Goal: Transaction & Acquisition: Purchase product/service

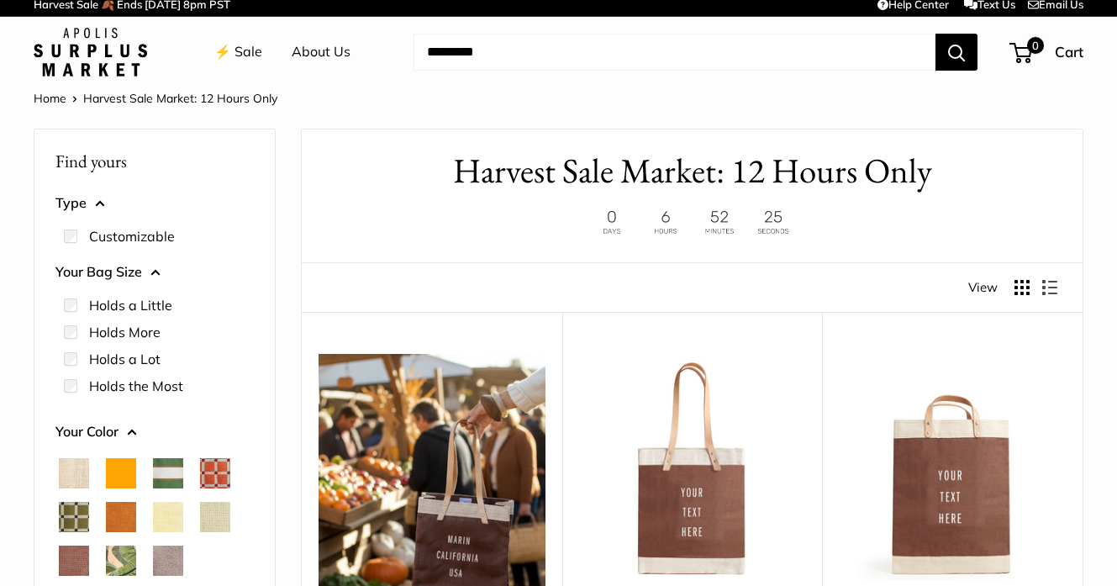
scroll to position [7, 0]
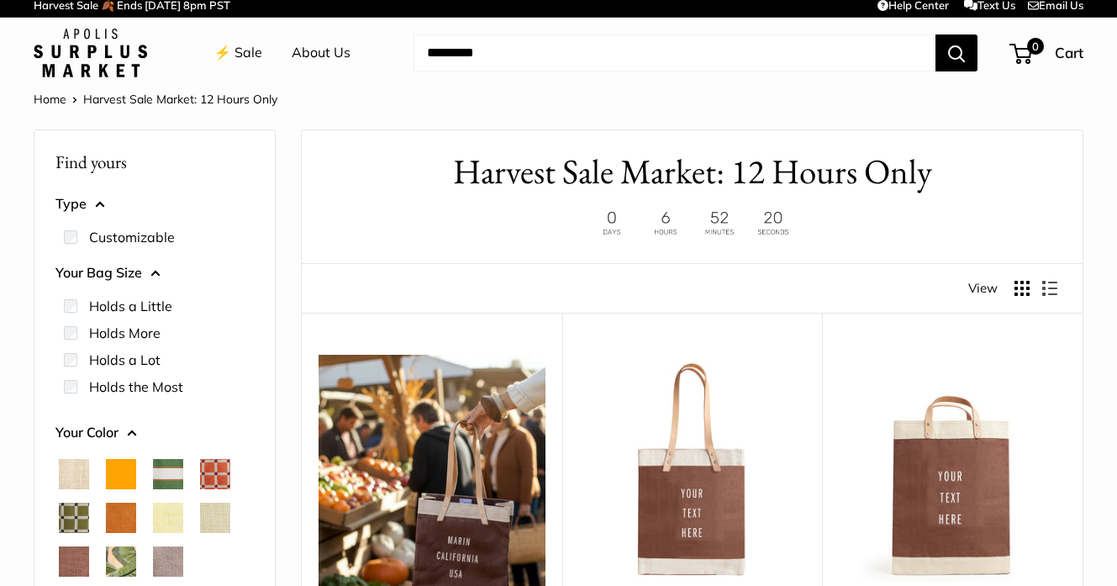
click at [99, 330] on label "Holds More" at bounding box center [124, 333] width 71 height 20
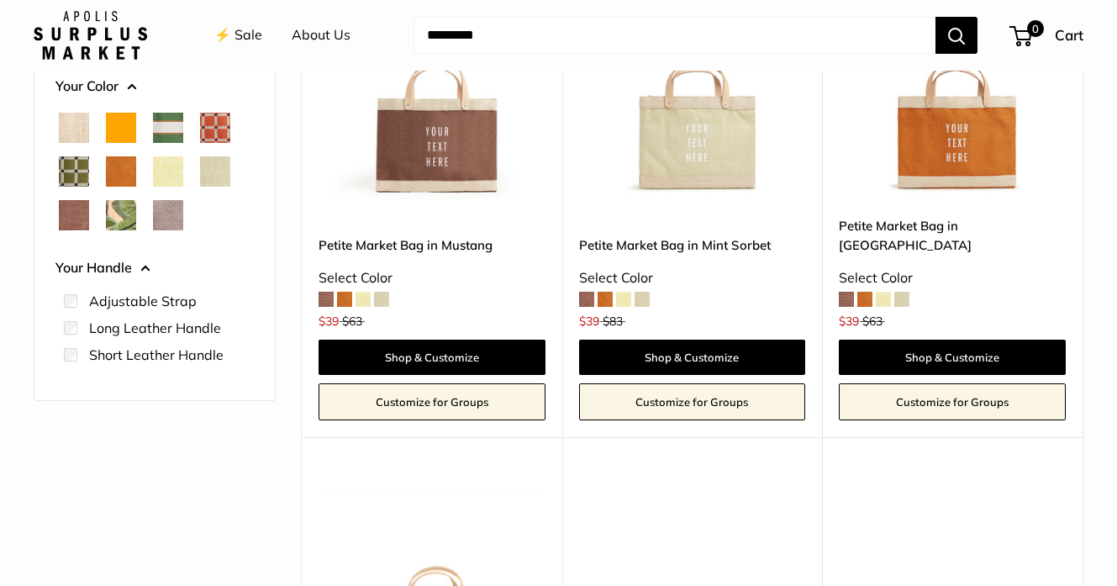
scroll to position [179, 0]
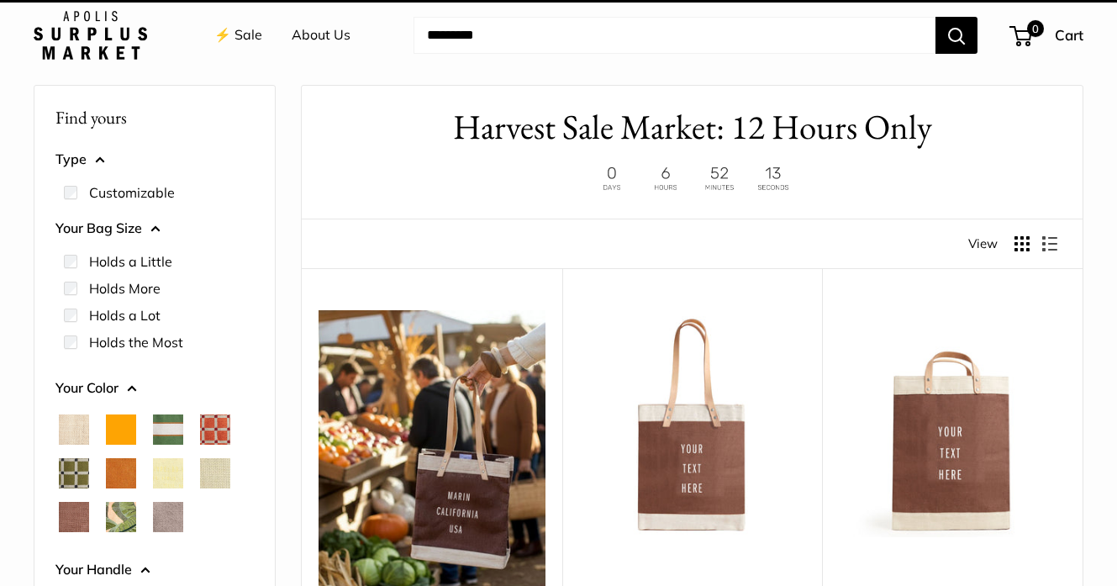
scroll to position [45, 0]
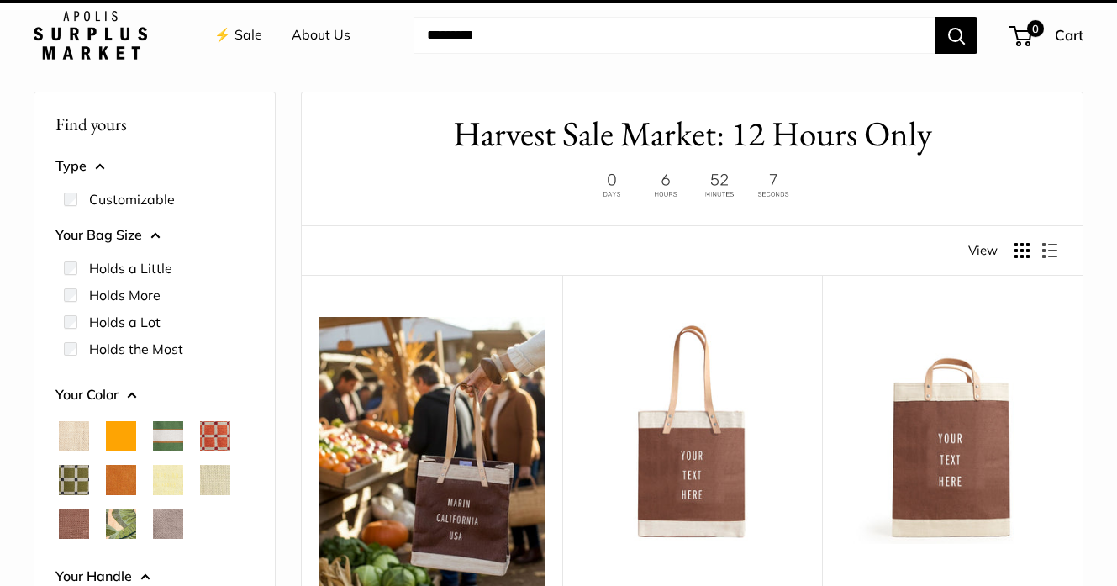
click at [69, 169] on button "Type" at bounding box center [154, 166] width 198 height 25
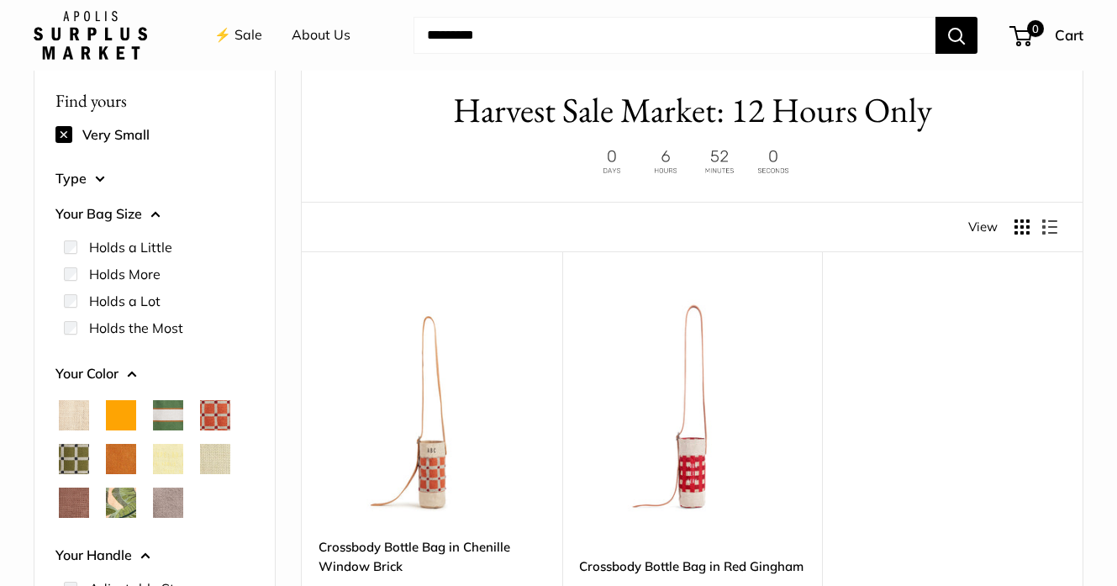
scroll to position [66, 0]
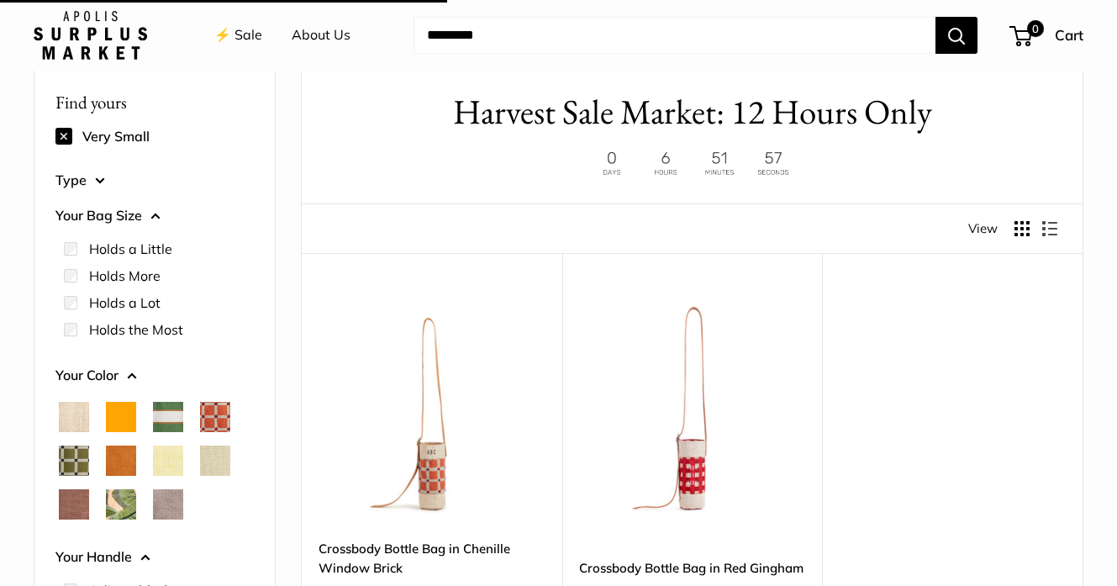
scroll to position [45, 0]
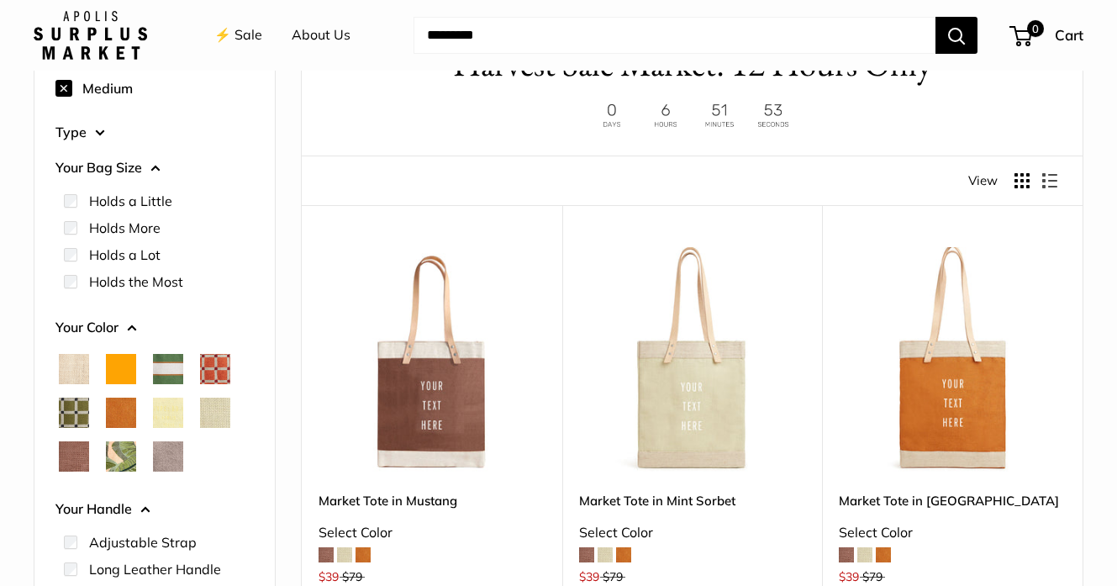
scroll to position [133, 0]
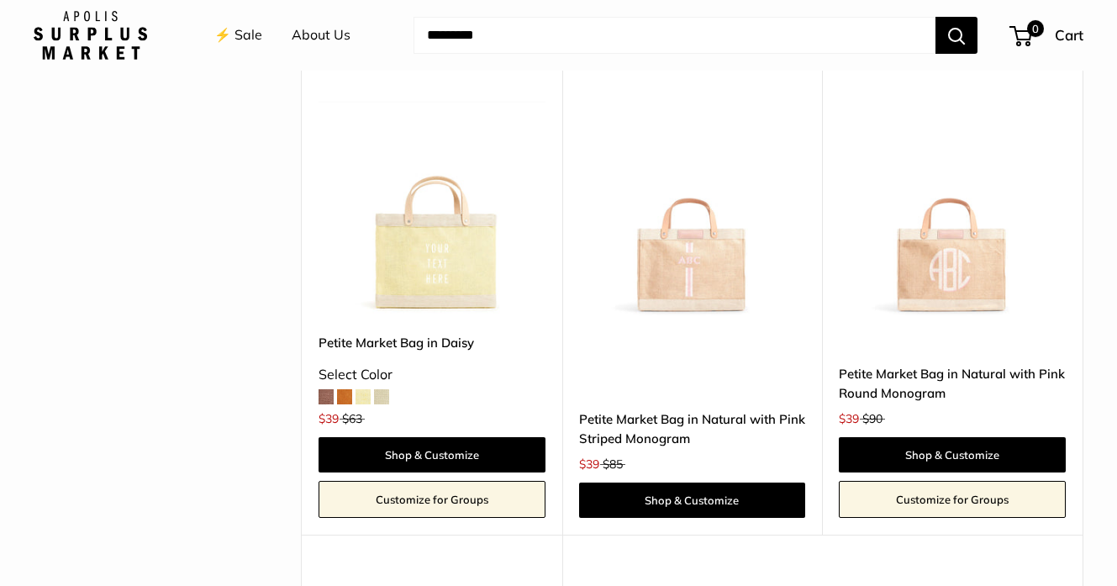
scroll to position [775, 0]
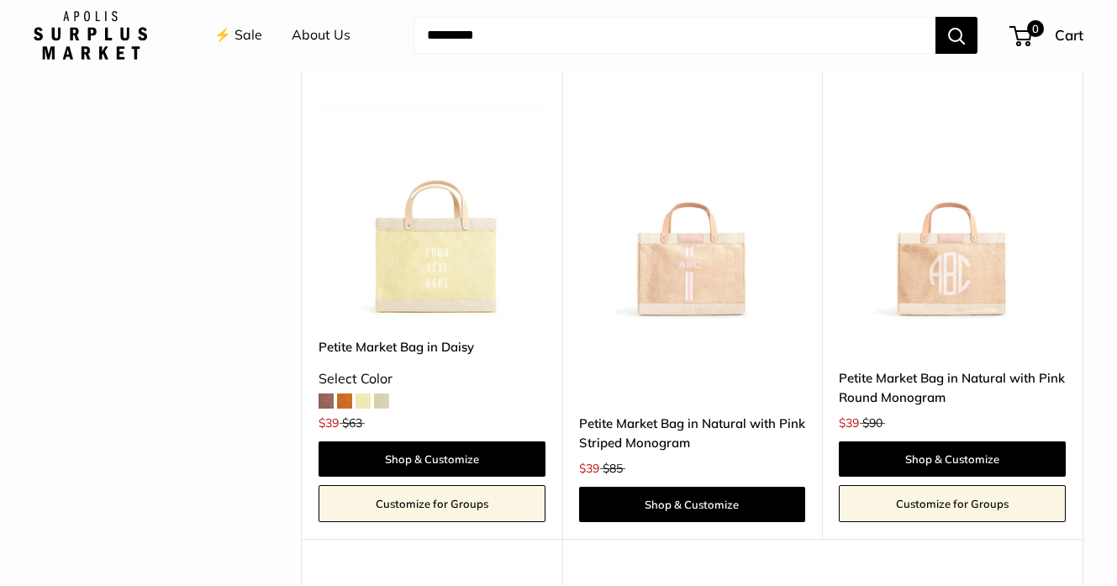
click at [0, 0] on img at bounding box center [0, 0] width 0 height 0
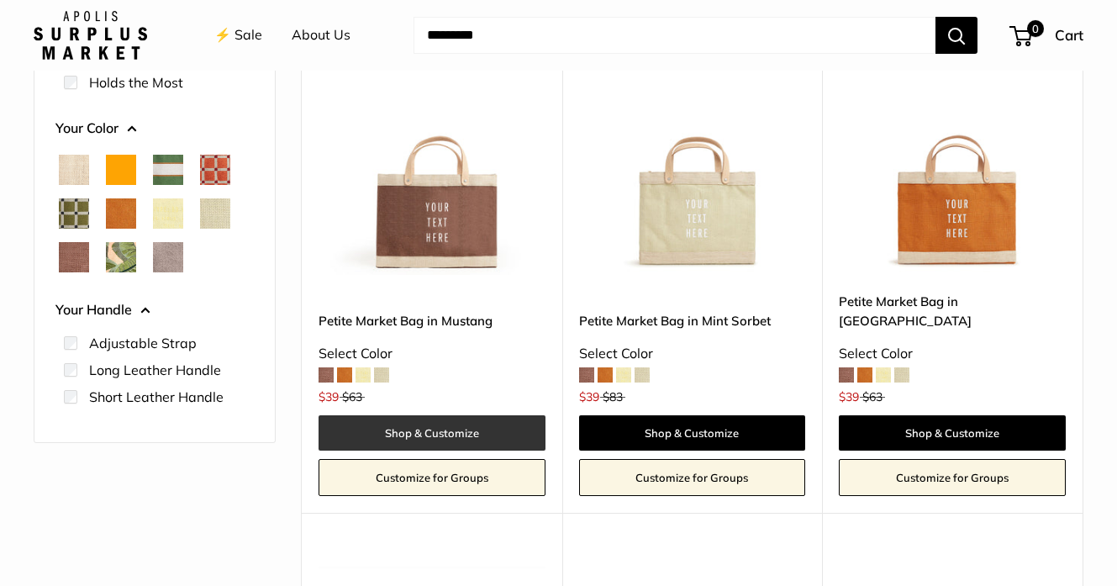
scroll to position [306, 0]
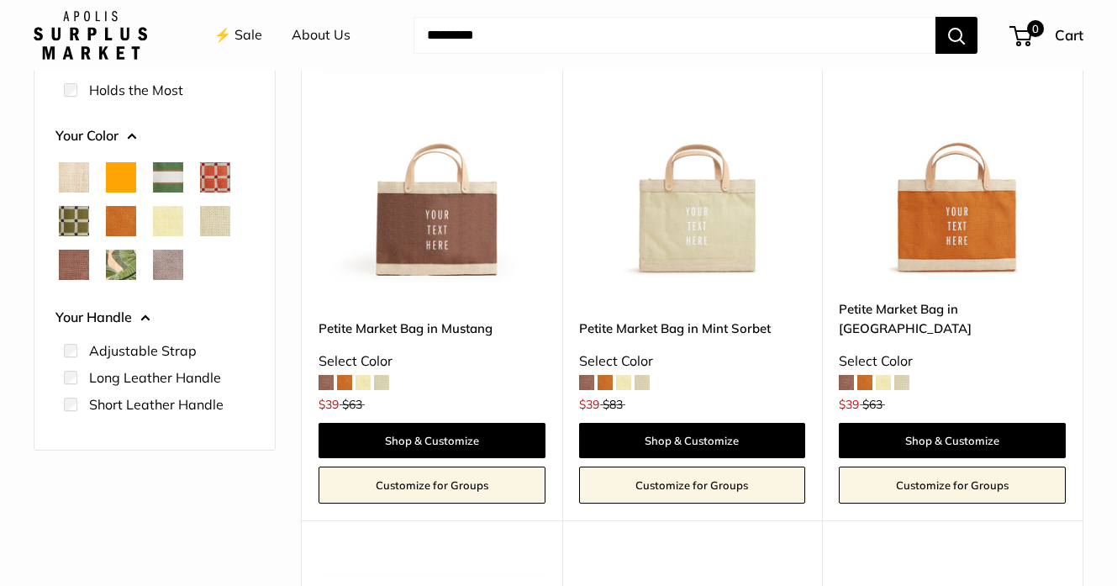
click at [0, 0] on img at bounding box center [0, 0] width 0 height 0
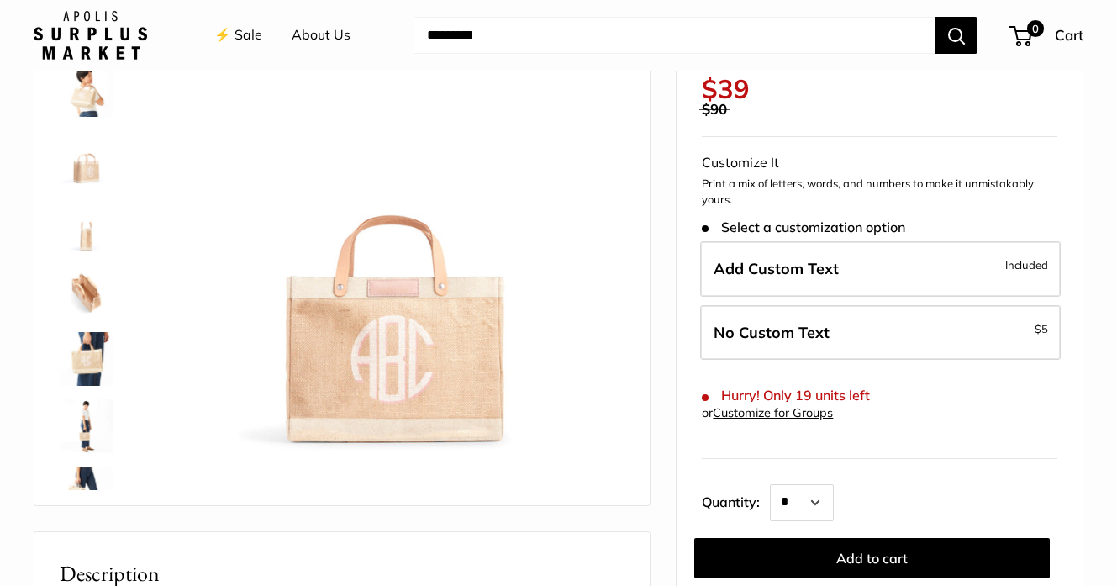
scroll to position [167, 0]
click at [99, 290] on img at bounding box center [87, 291] width 54 height 54
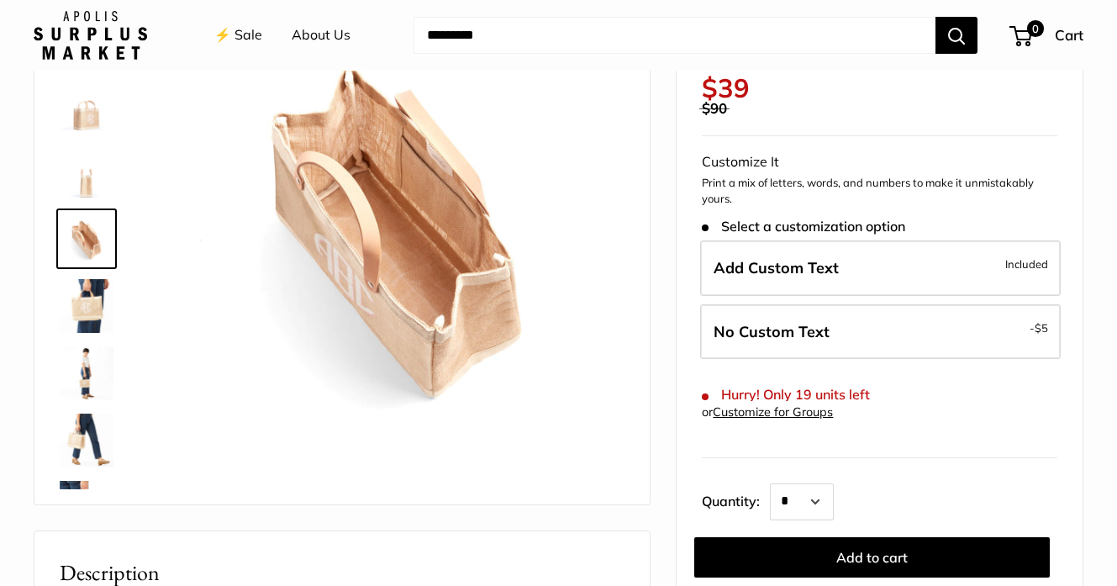
click at [88, 372] on img at bounding box center [87, 373] width 54 height 54
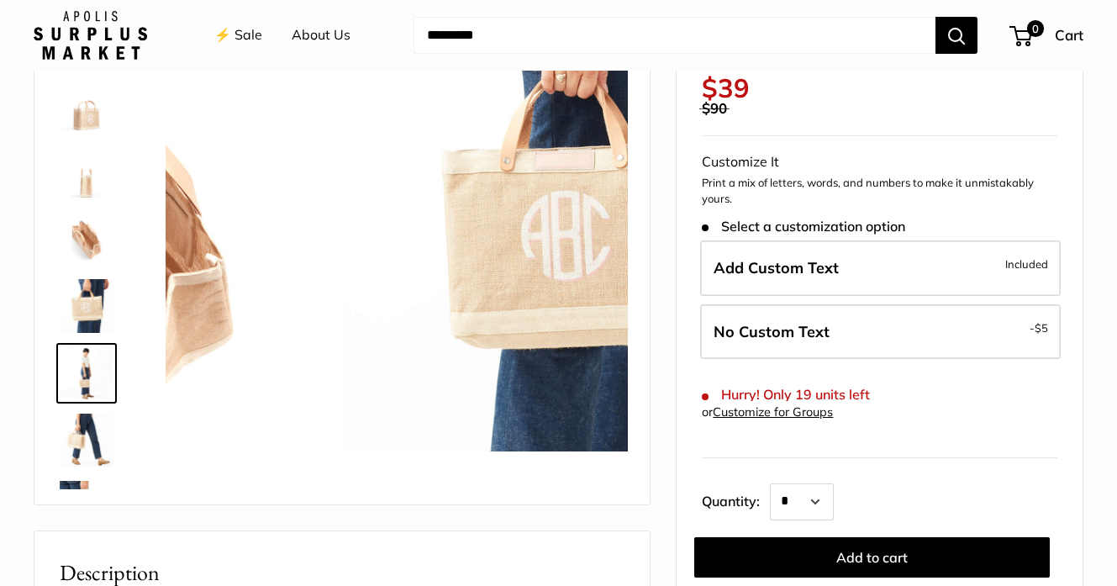
scroll to position [187, 0]
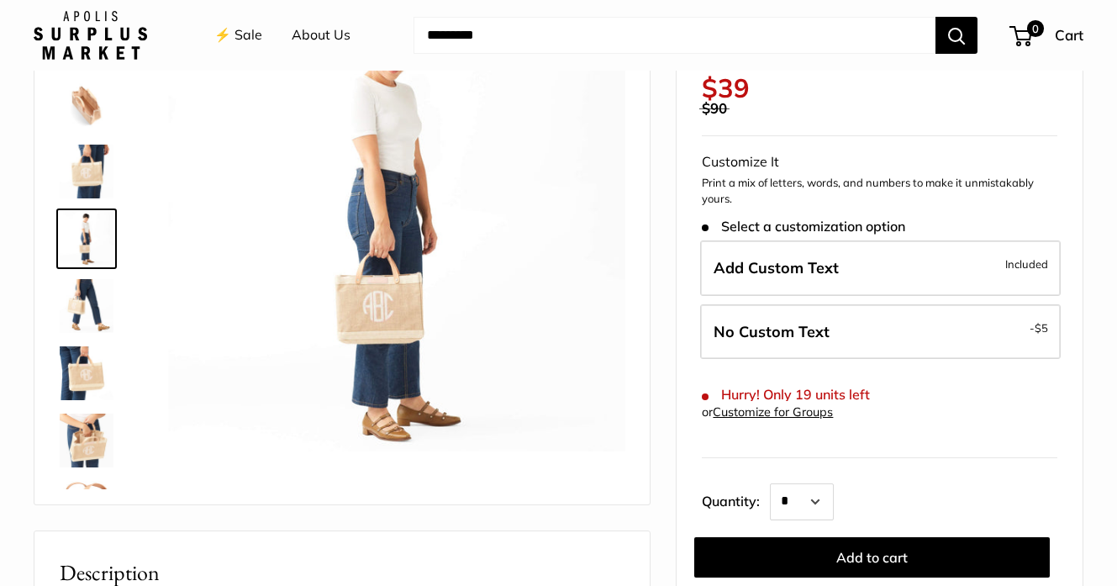
click at [92, 431] on img at bounding box center [87, 441] width 54 height 54
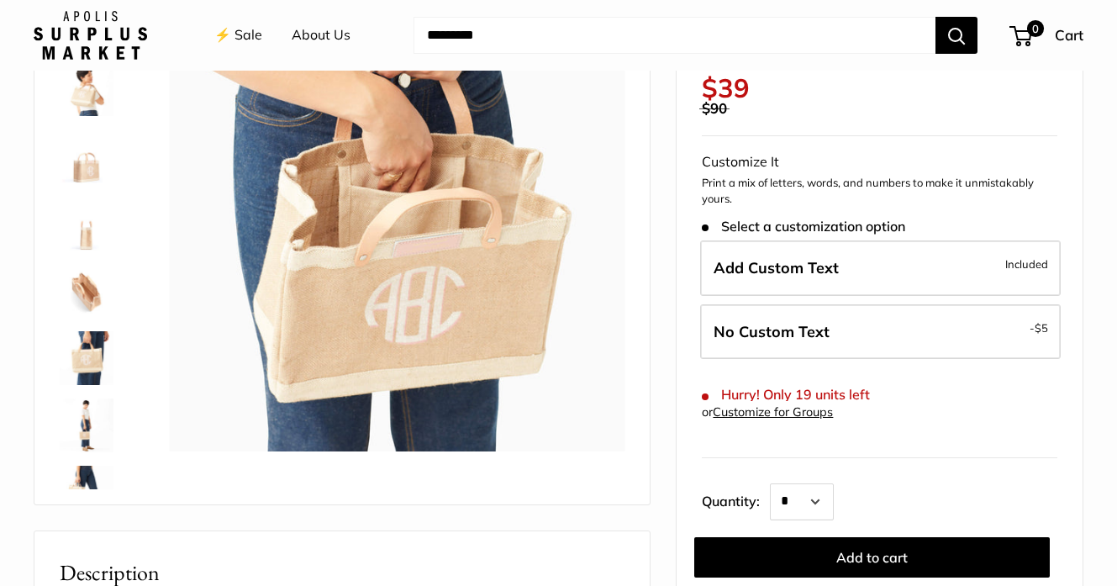
scroll to position [0, 0]
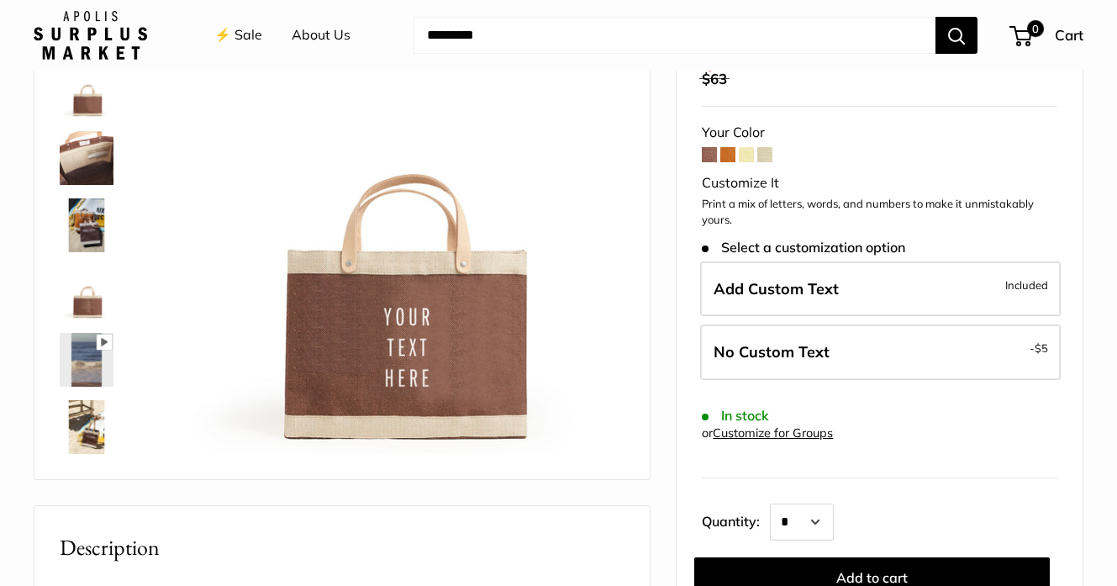
scroll to position [169, 0]
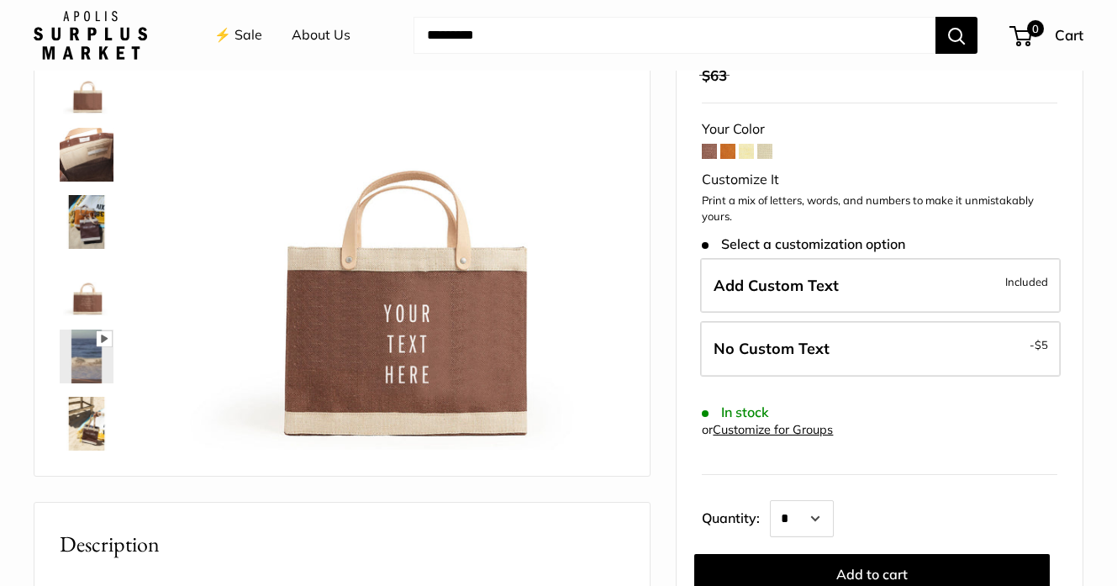
click at [97, 153] on img at bounding box center [87, 155] width 54 height 54
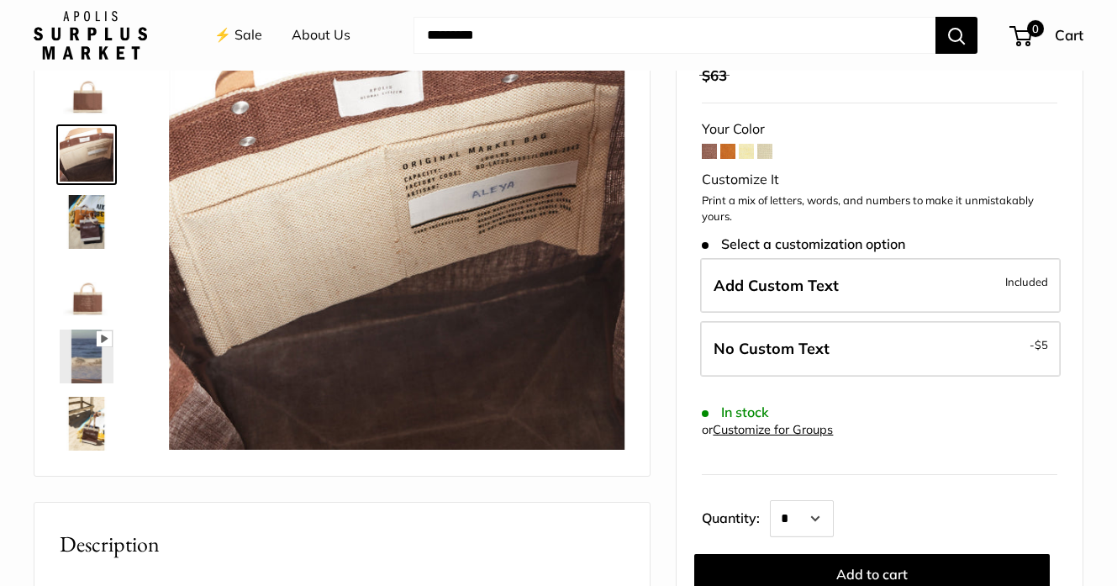
click at [89, 221] on img at bounding box center [87, 222] width 54 height 54
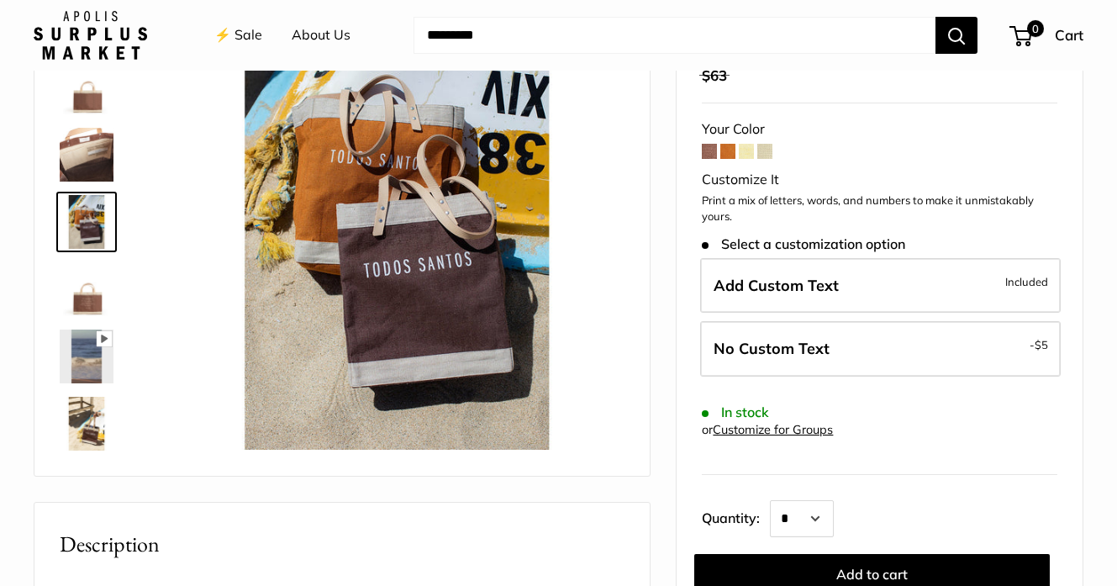
click at [95, 292] on img at bounding box center [87, 289] width 54 height 54
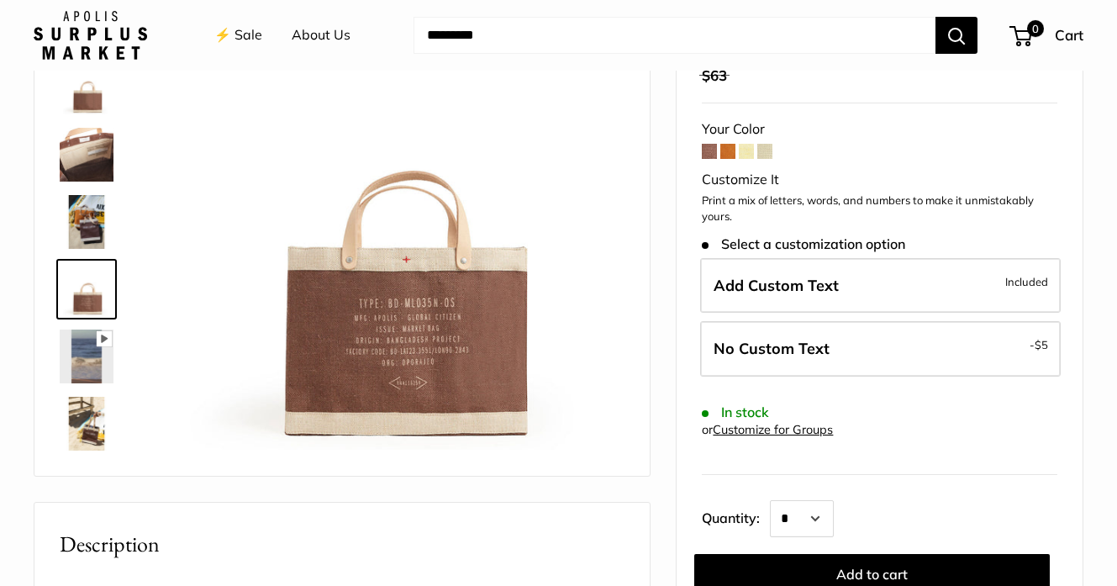
click at [91, 351] on img at bounding box center [87, 357] width 54 height 54
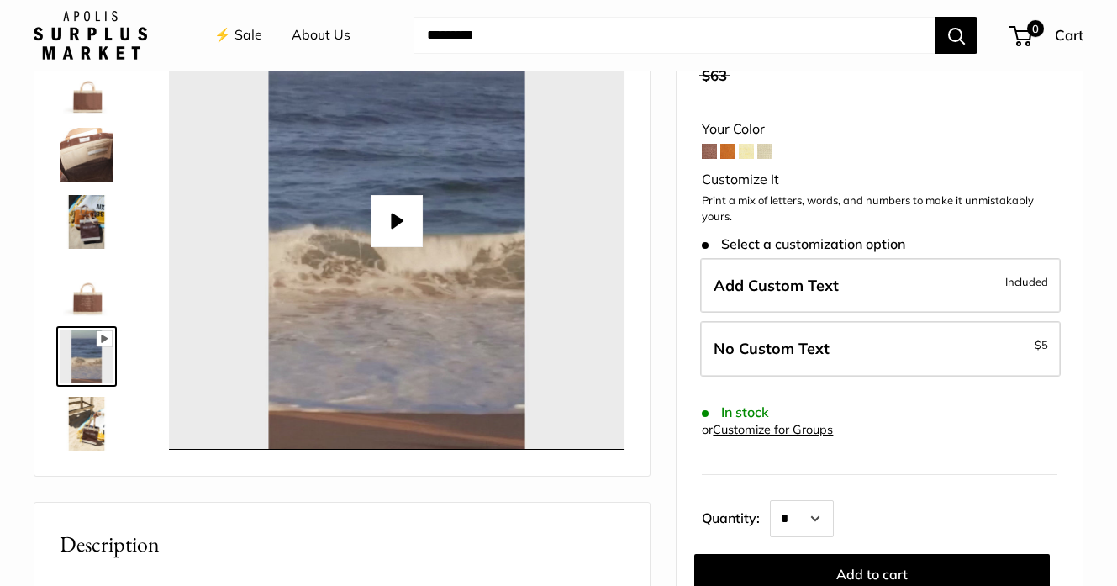
click at [402, 214] on button "Play" at bounding box center [397, 221] width 52 height 52
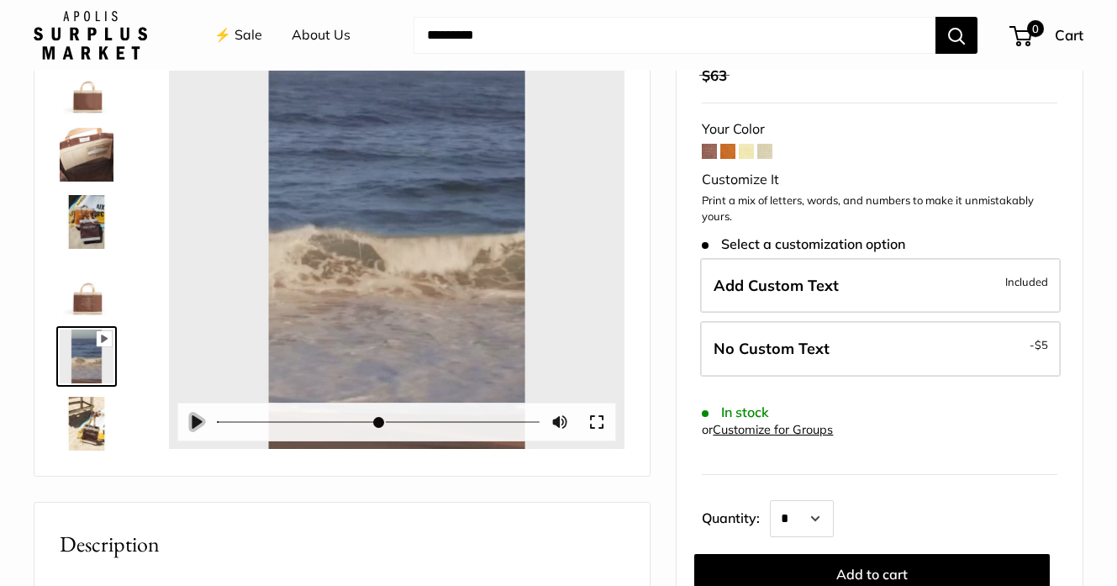
click at [192, 419] on button "Pause Play" at bounding box center [196, 421] width 37 height 37
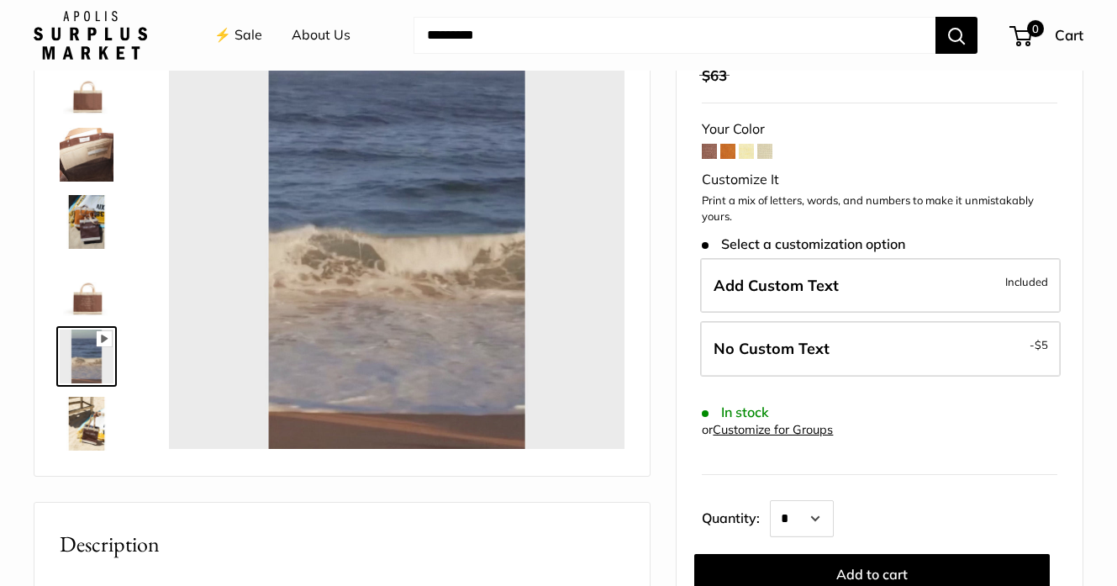
click at [865, 164] on form "Your Color Customize It Print a mix of letters, words, and numbers to make it u…" at bounding box center [880, 355] width 356 height 477
click at [710, 159] on span at bounding box center [709, 151] width 15 height 15
type input "*****"
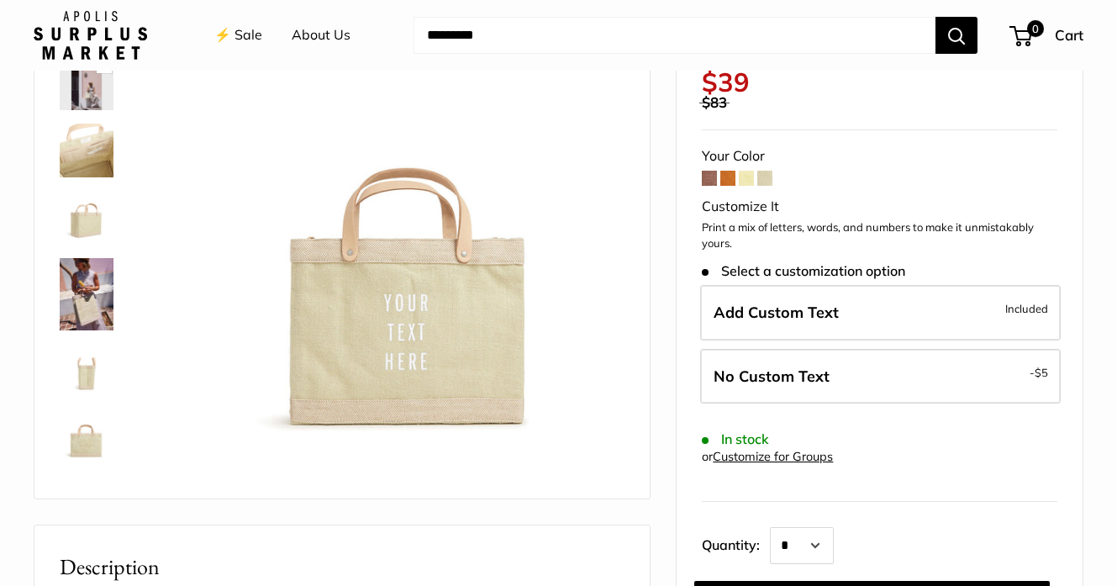
scroll to position [155, 0]
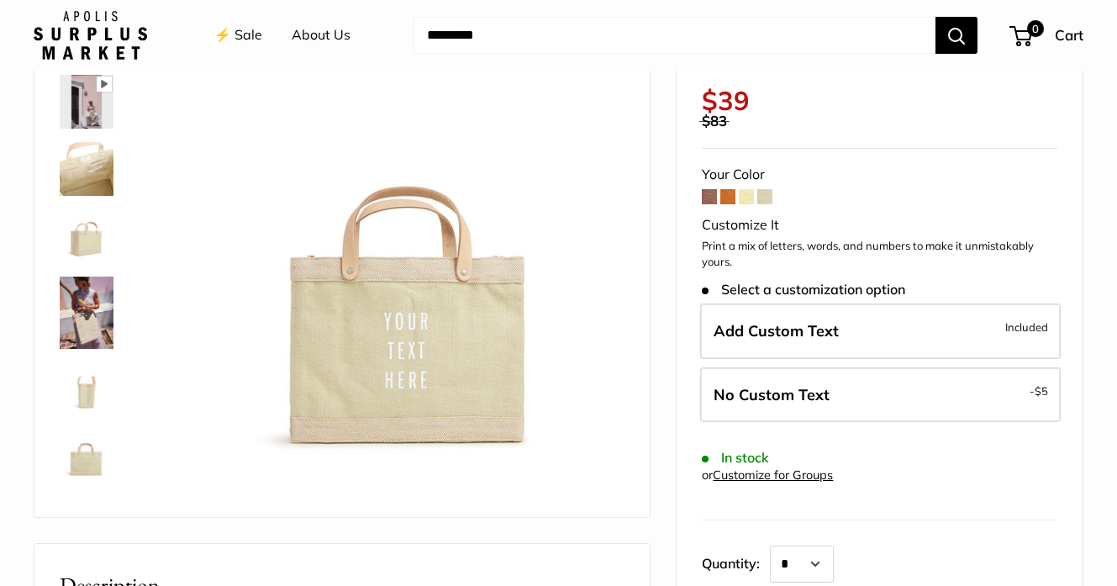
click at [746, 189] on span at bounding box center [746, 196] width 15 height 15
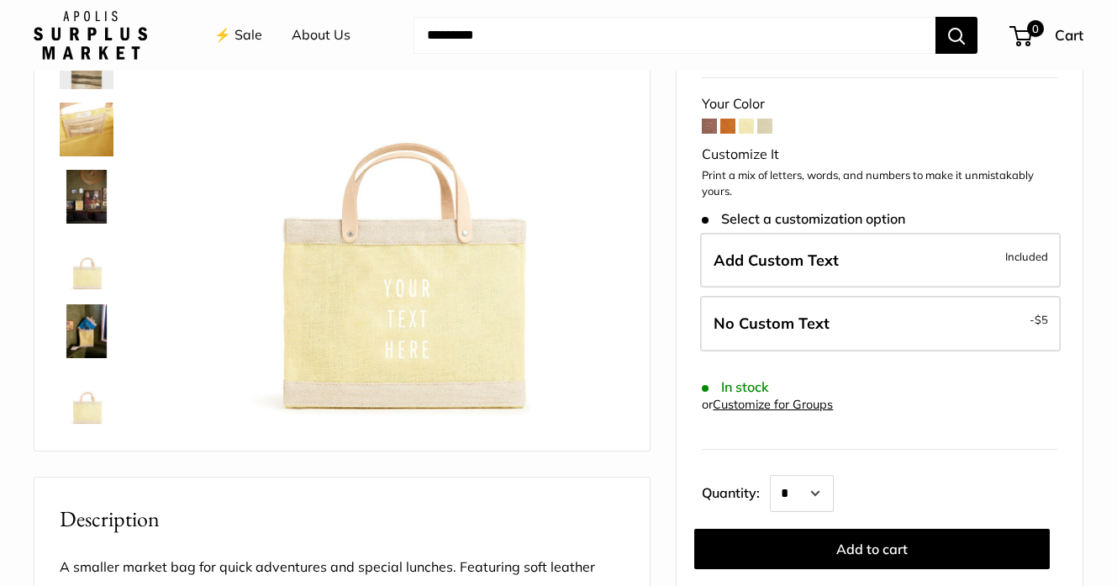
scroll to position [203, 0]
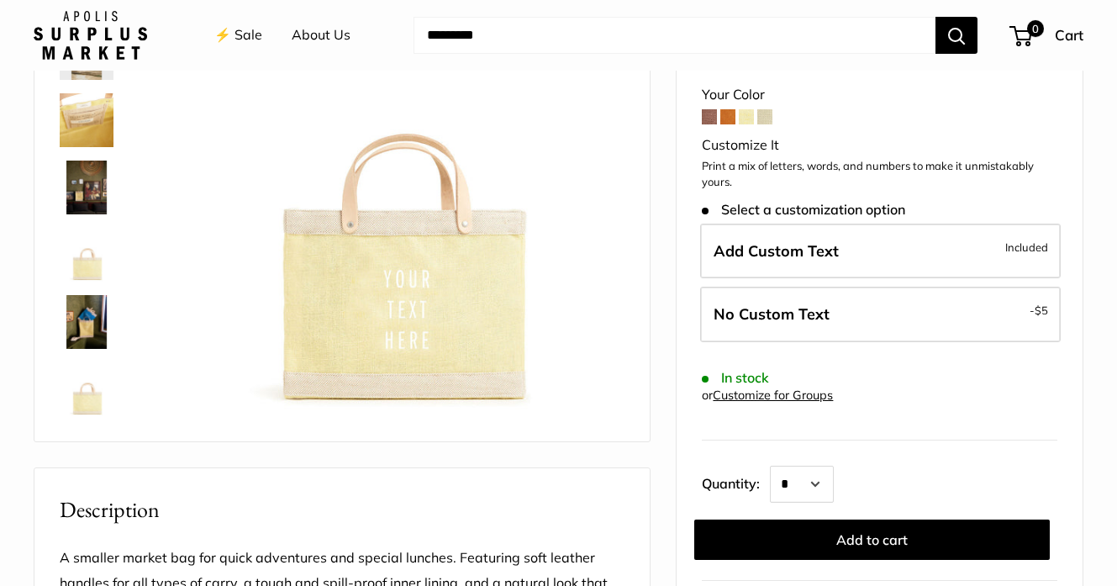
click at [771, 109] on span at bounding box center [764, 116] width 15 height 15
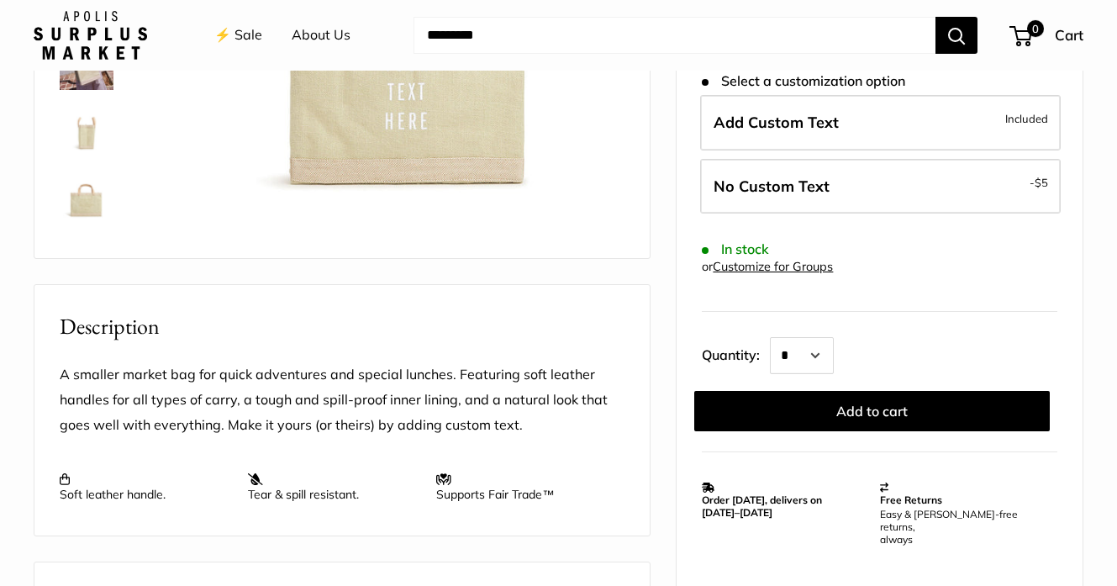
scroll to position [431, 0]
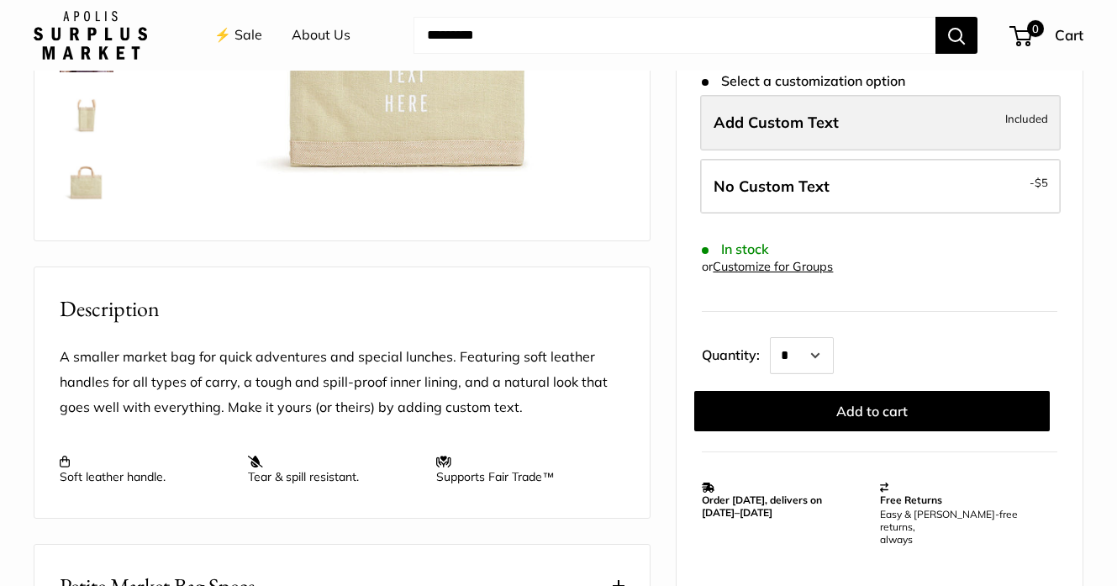
click at [767, 113] on span "Add Custom Text" at bounding box center [776, 122] width 125 height 19
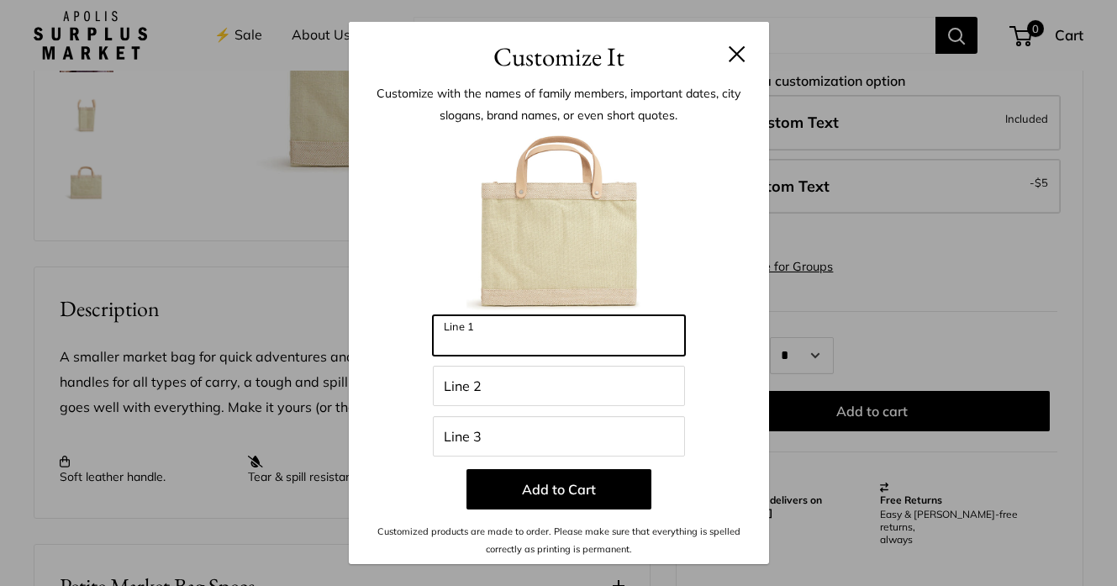
click at [583, 330] on input "Line 1" at bounding box center [559, 335] width 252 height 40
type input "********"
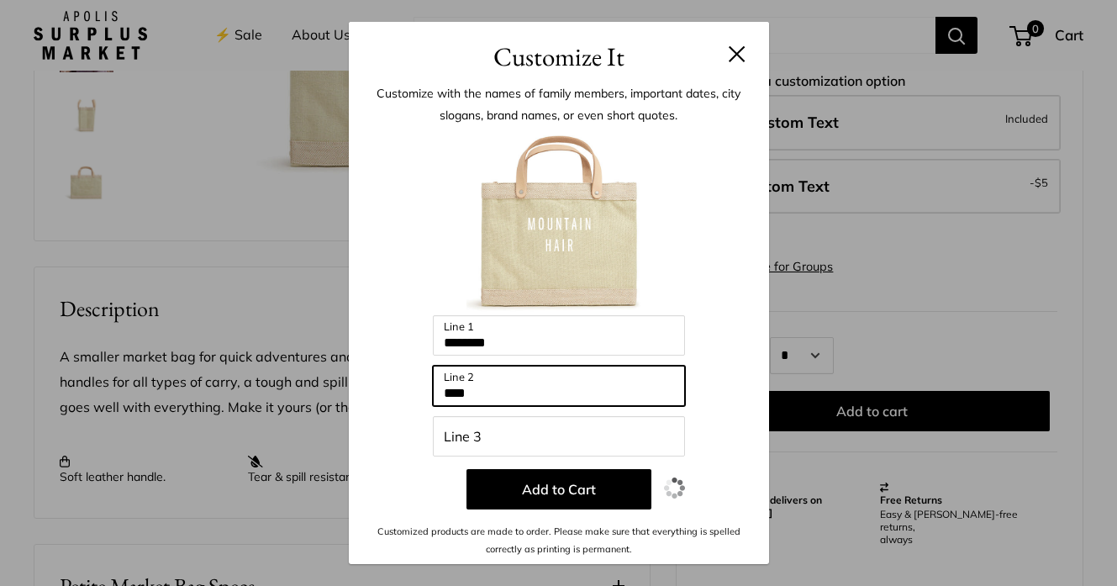
type input "****"
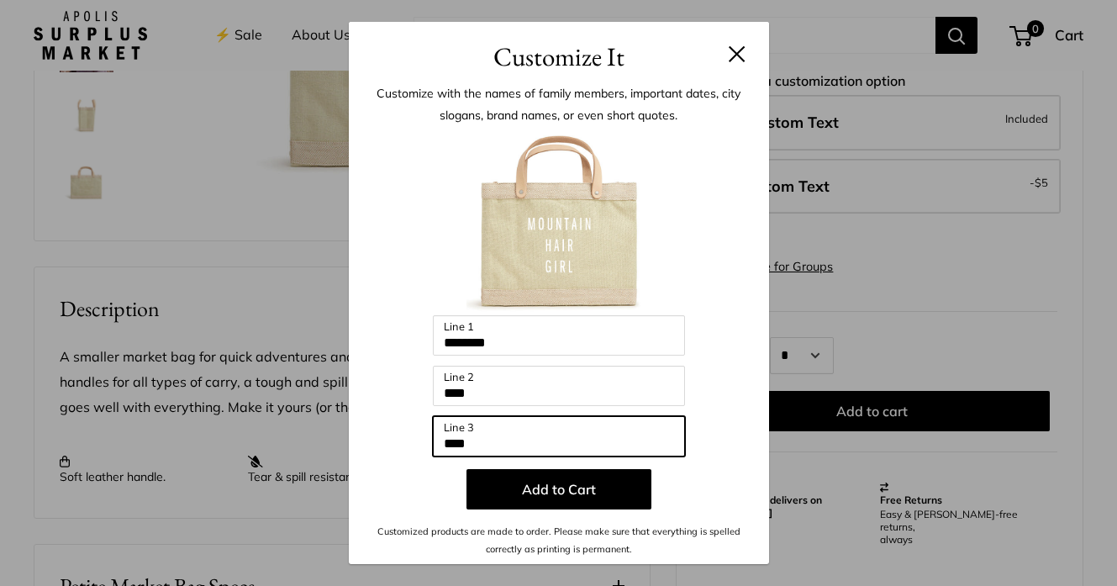
type input "****"
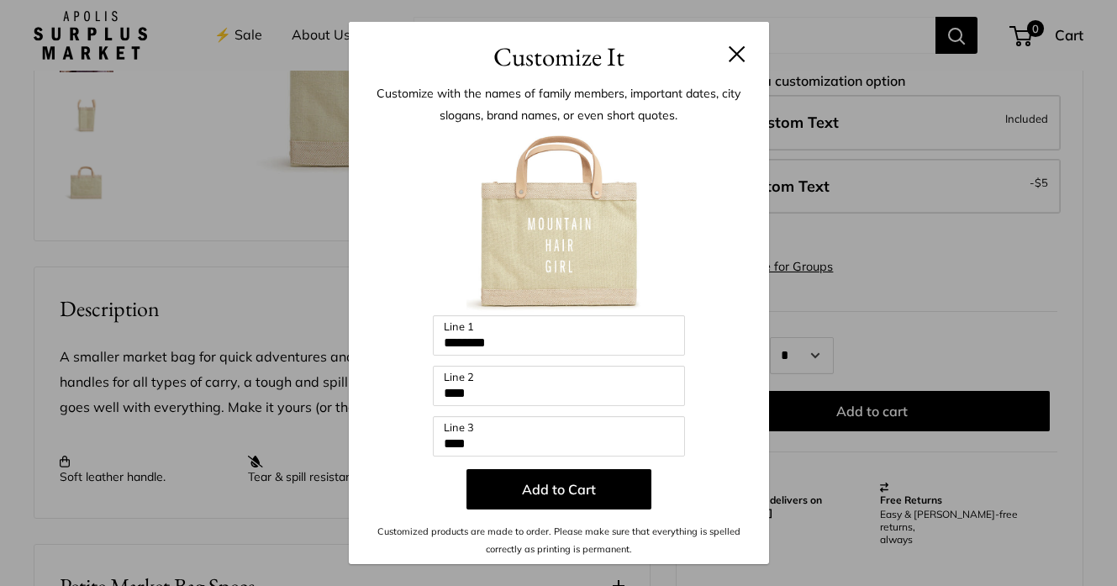
click at [732, 461] on div "Enter 39 letters ******** Line 1 **** Line 2 **** Line 3 Add to Cart Customized…" at bounding box center [559, 343] width 370 height 427
click at [533, 498] on button "Add to Cart" at bounding box center [559, 489] width 185 height 40
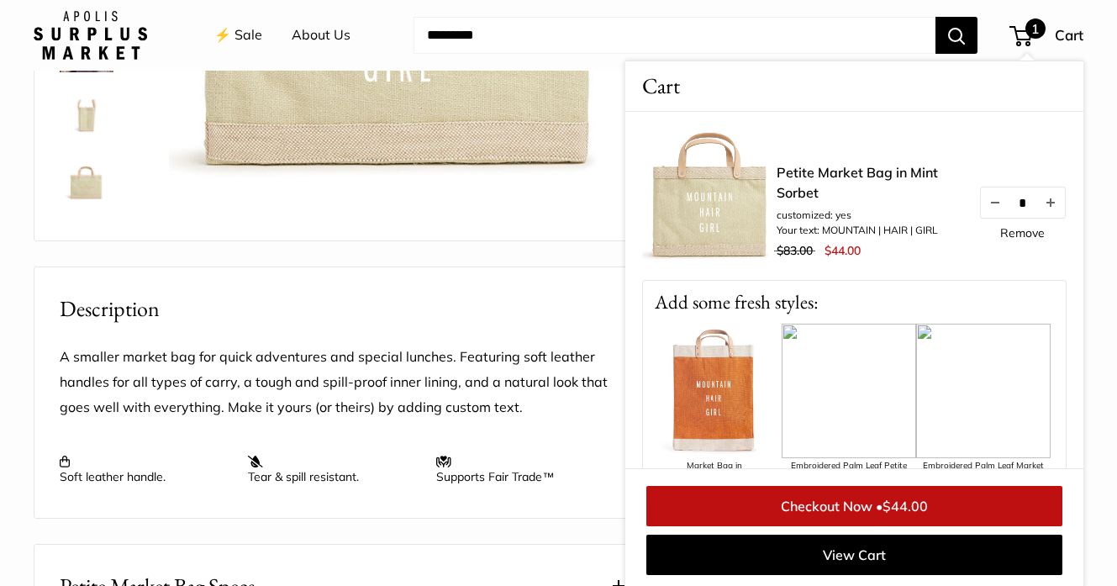
click at [641, 208] on div "Petite Market Bag in Mint Sorbet customized: yes Your text: MOUNTAIN | HAIR | G…" at bounding box center [854, 340] width 458 height 457
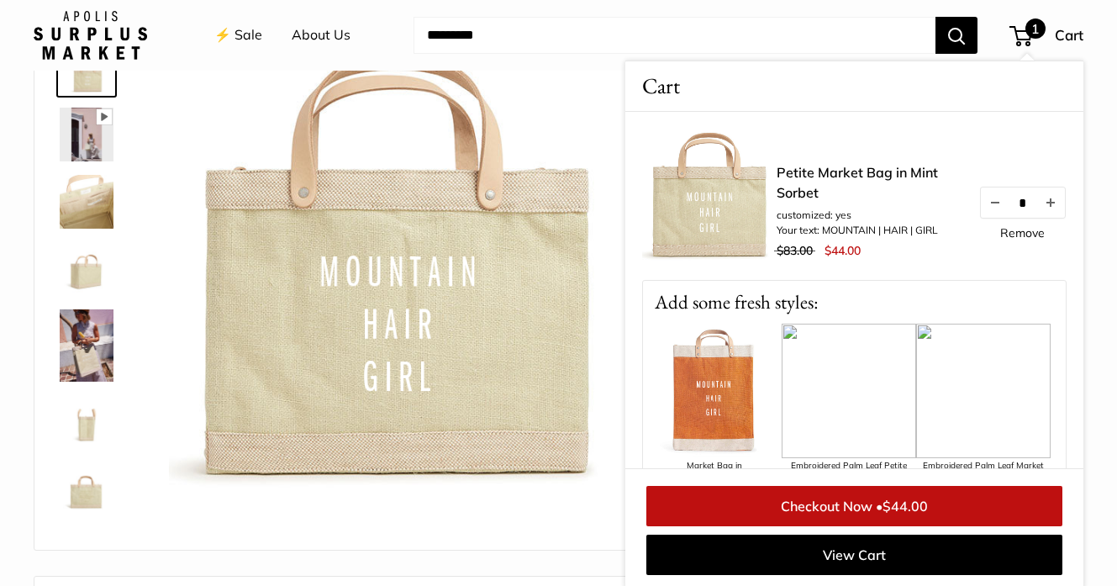
scroll to position [117, 0]
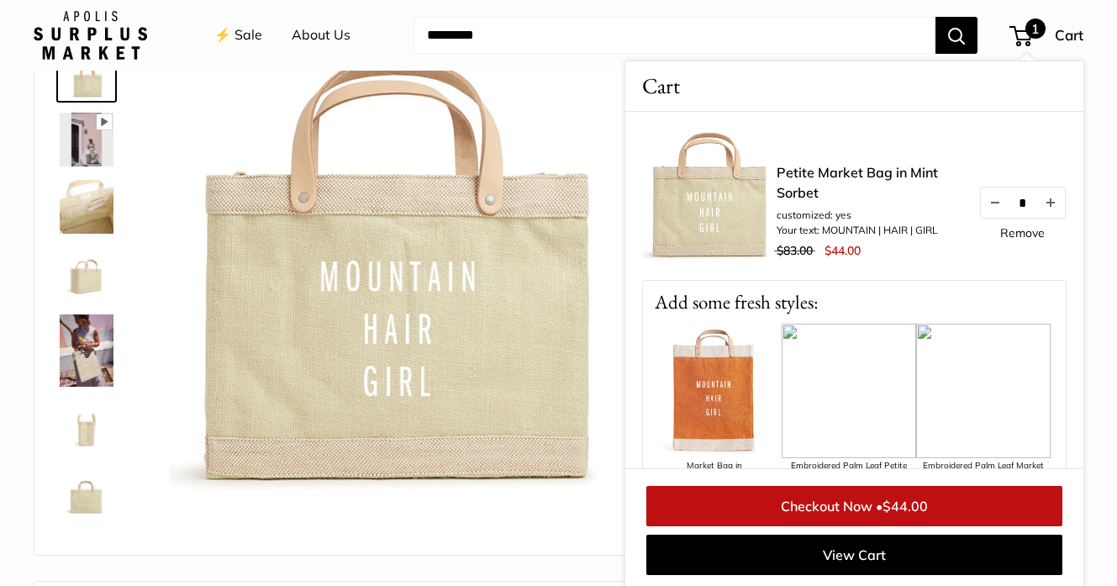
click at [102, 209] on img at bounding box center [87, 207] width 54 height 54
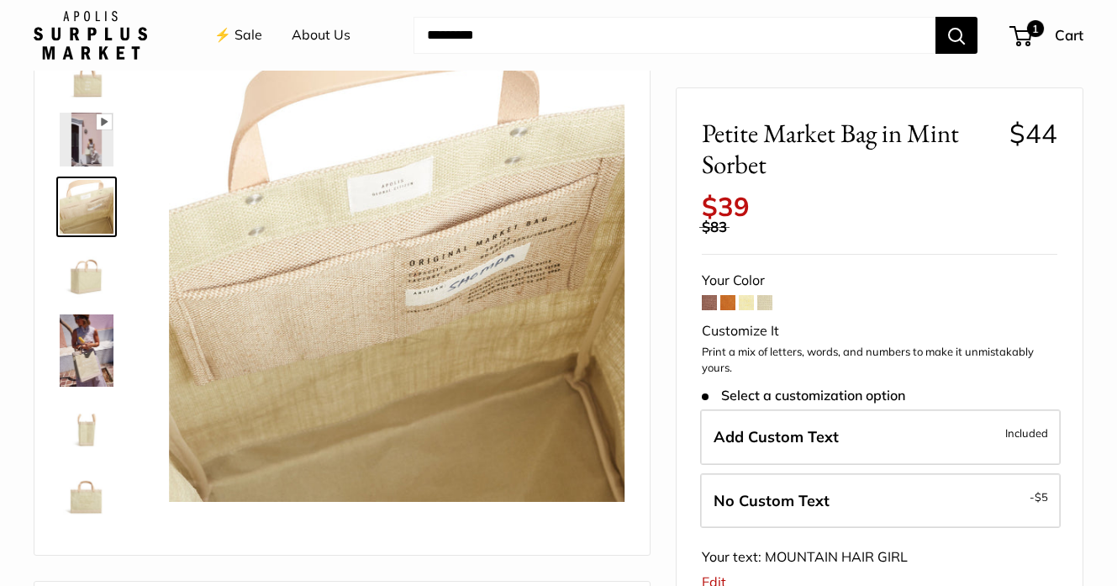
click at [751, 295] on span at bounding box center [746, 302] width 15 height 15
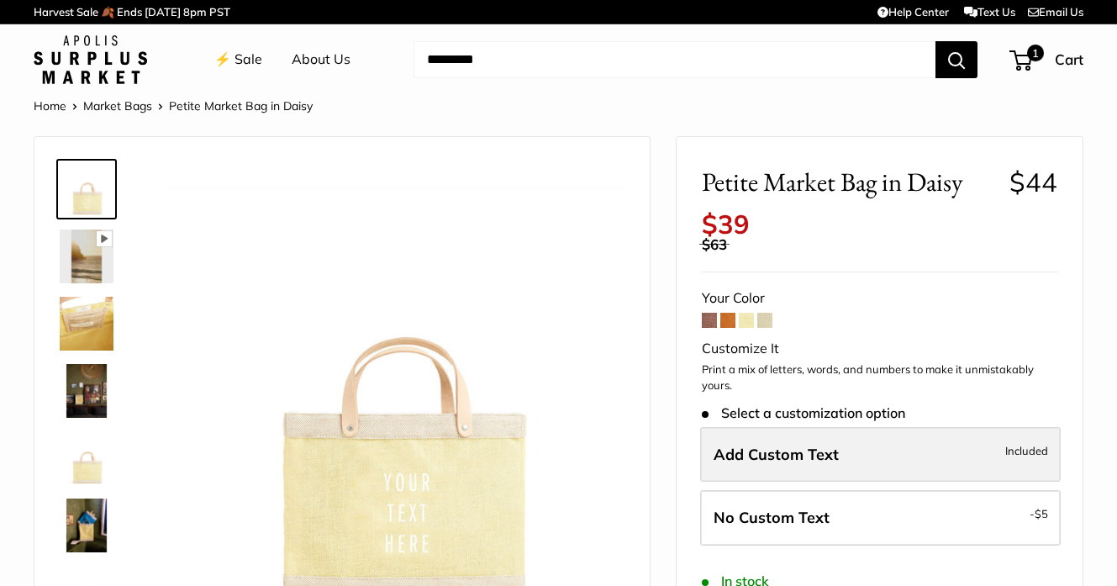
click at [841, 438] on label "Add Custom Text Included" at bounding box center [880, 454] width 361 height 55
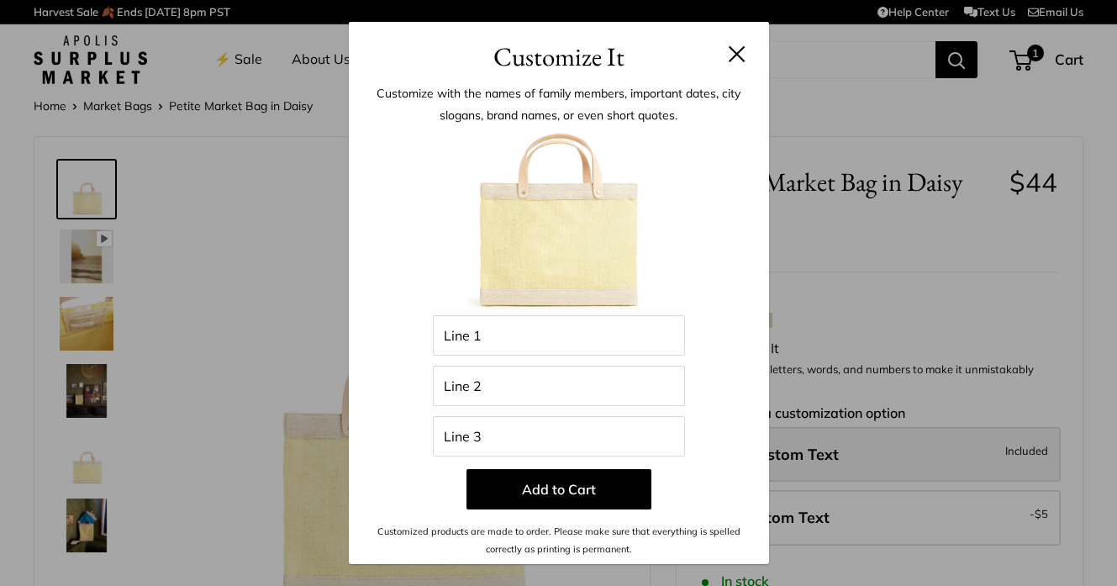
click at [841, 438] on div "Customize It Customize with the names of family members, important dates, city …" at bounding box center [558, 293] width 1117 height 586
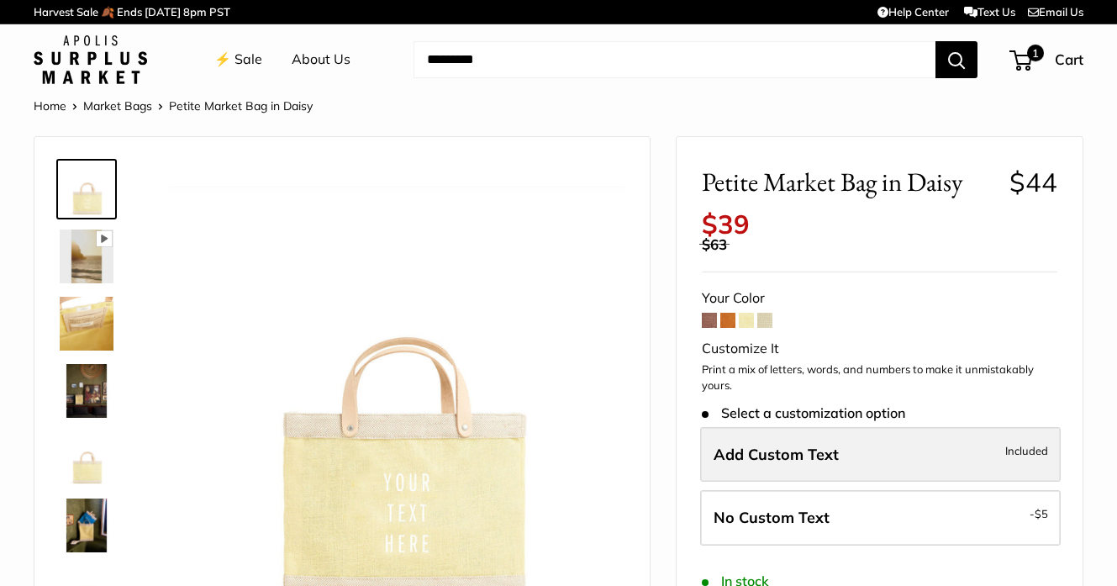
click at [841, 438] on label "Add Custom Text Included" at bounding box center [880, 454] width 361 height 55
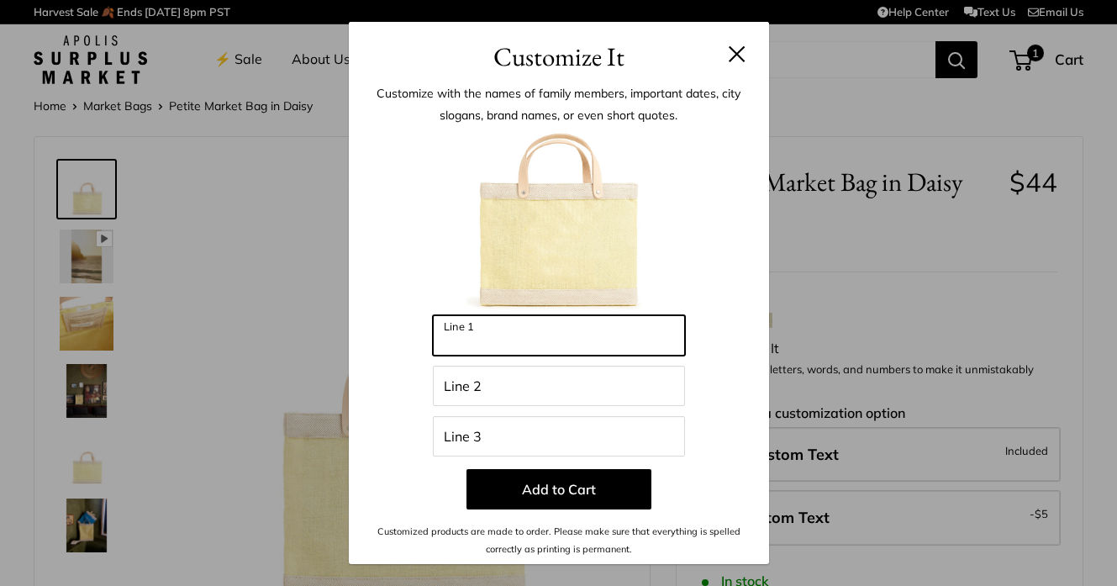
click at [546, 334] on input "Line 1" at bounding box center [559, 335] width 252 height 40
type input "***"
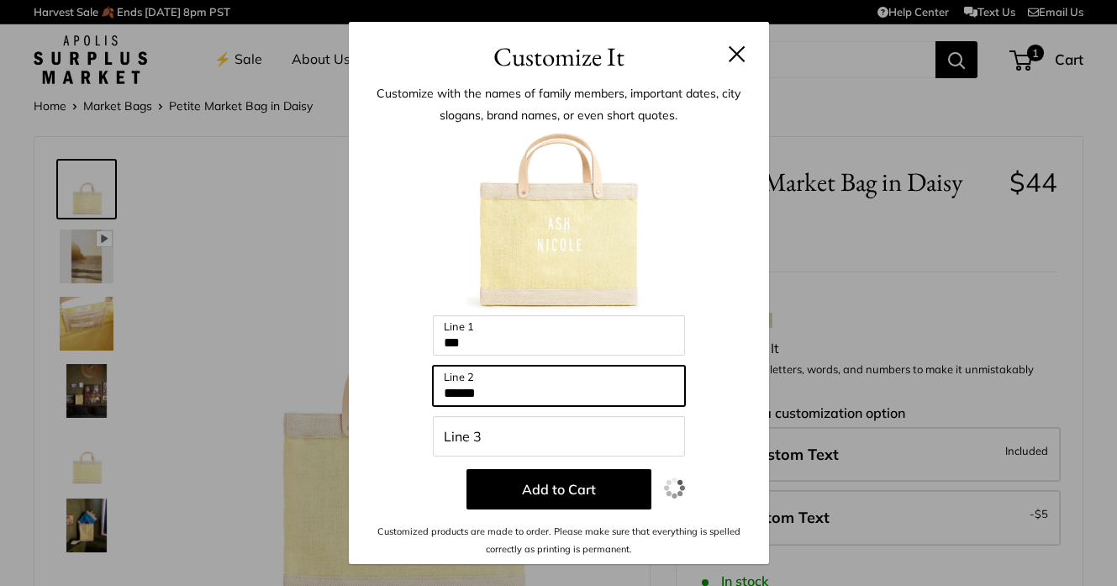
type input "******"
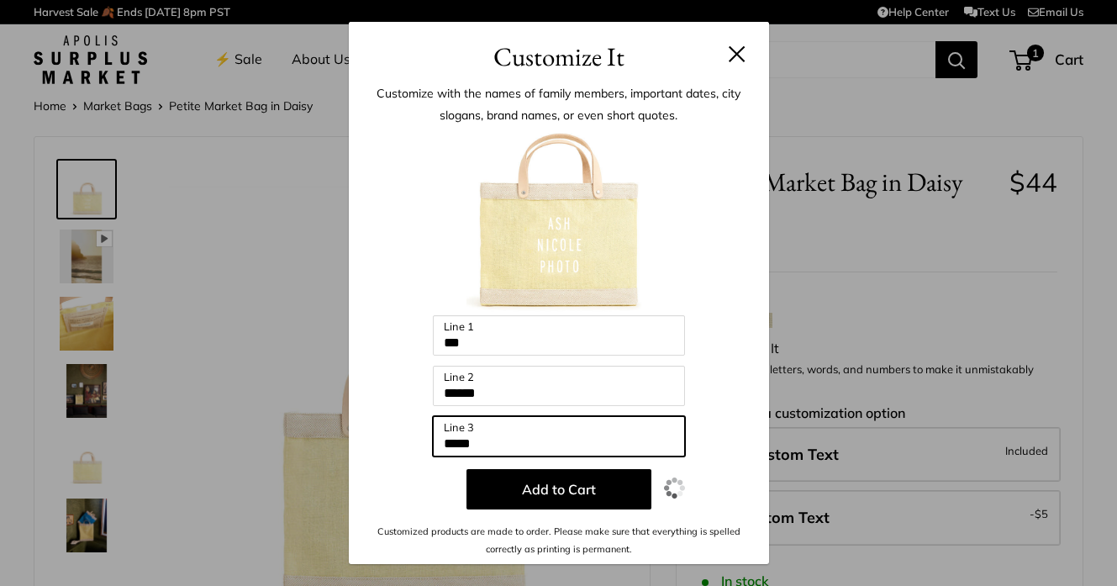
type input "*****"
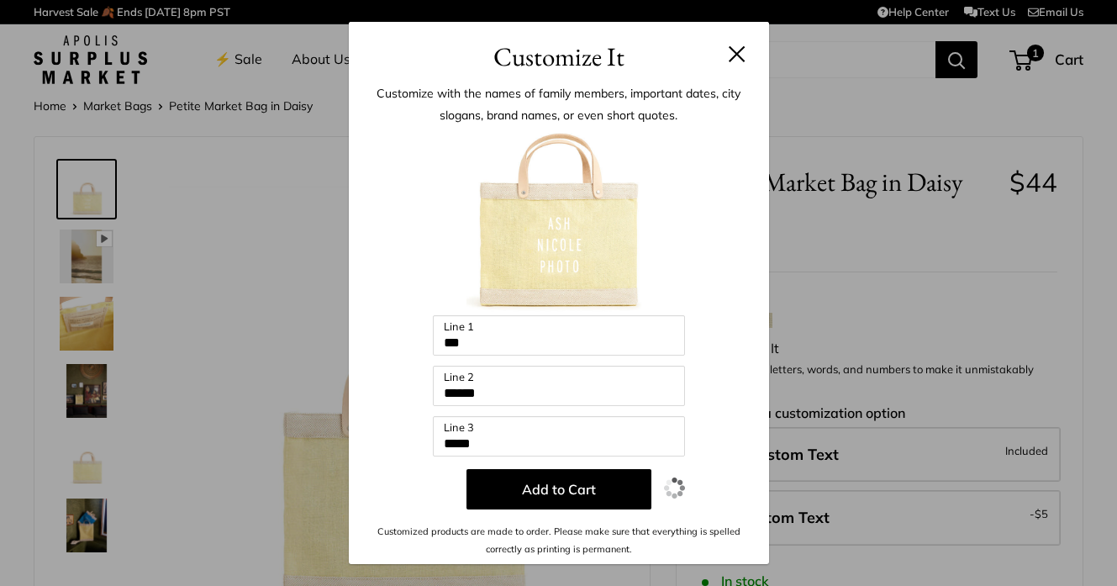
click at [719, 421] on div "Enter 39 letters *** Line 1 ****** Line 2 ***** Line 3 Add to Cart Customized p…" at bounding box center [559, 343] width 370 height 427
click at [585, 493] on button "Add to Cart" at bounding box center [559, 489] width 185 height 40
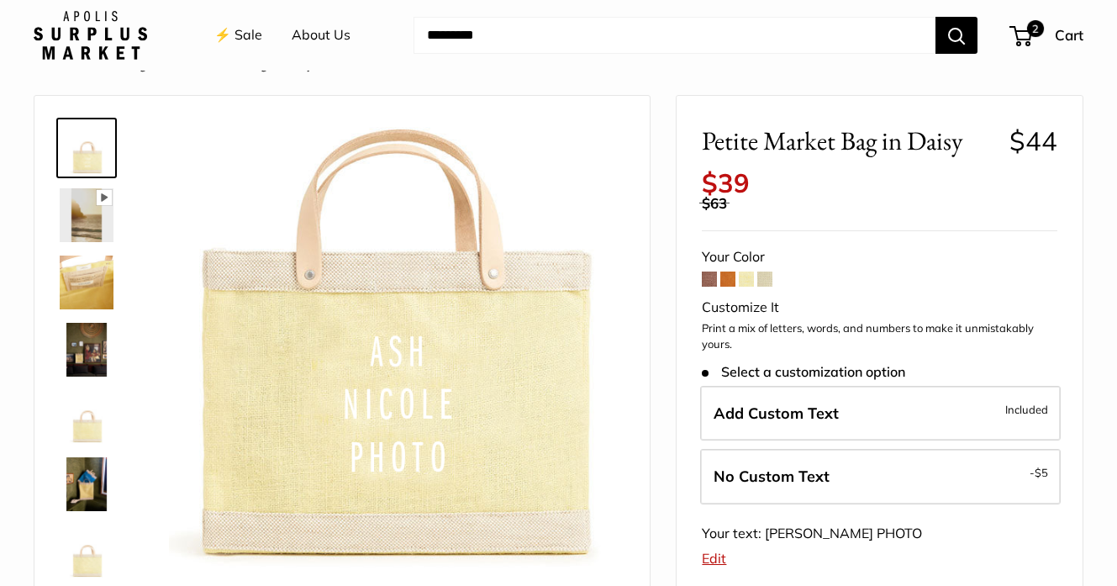
scroll to position [43, 0]
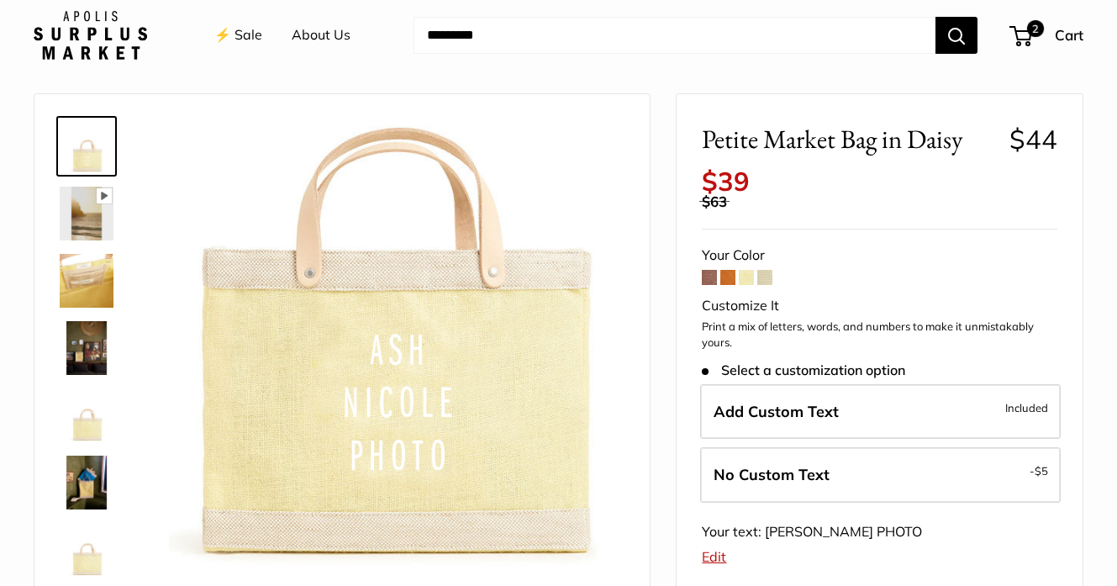
click at [713, 270] on span at bounding box center [709, 277] width 15 height 15
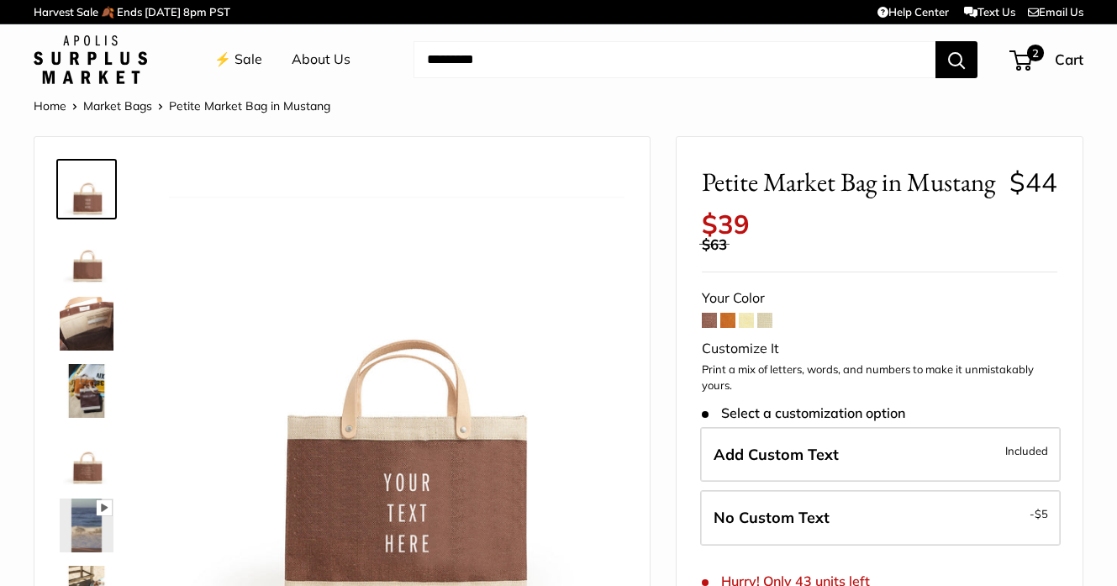
click at [727, 328] on span at bounding box center [727, 320] width 15 height 15
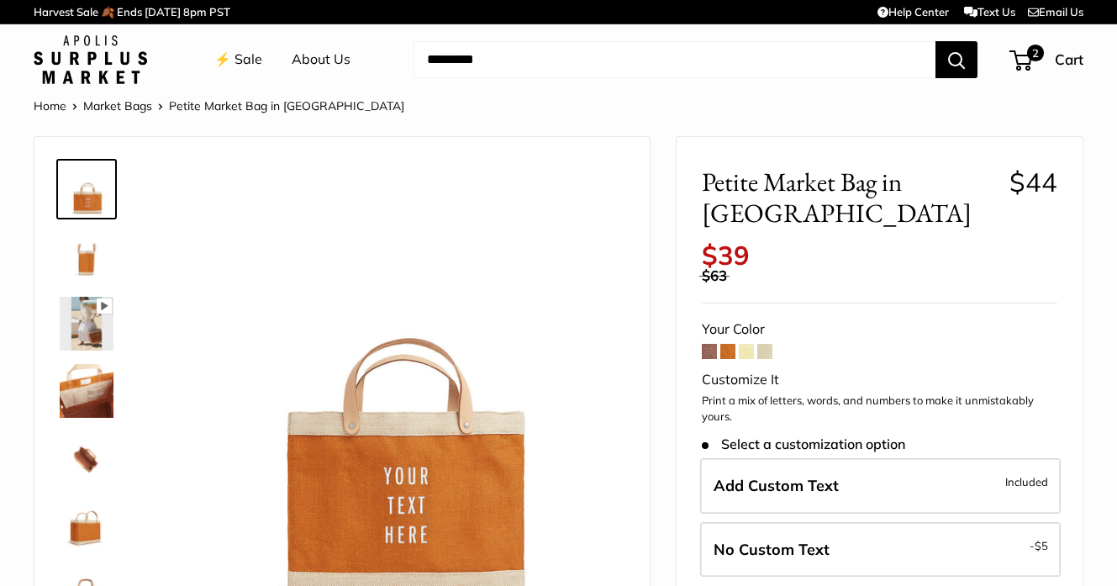
click at [238, 60] on link "⚡️ Sale" at bounding box center [238, 59] width 48 height 25
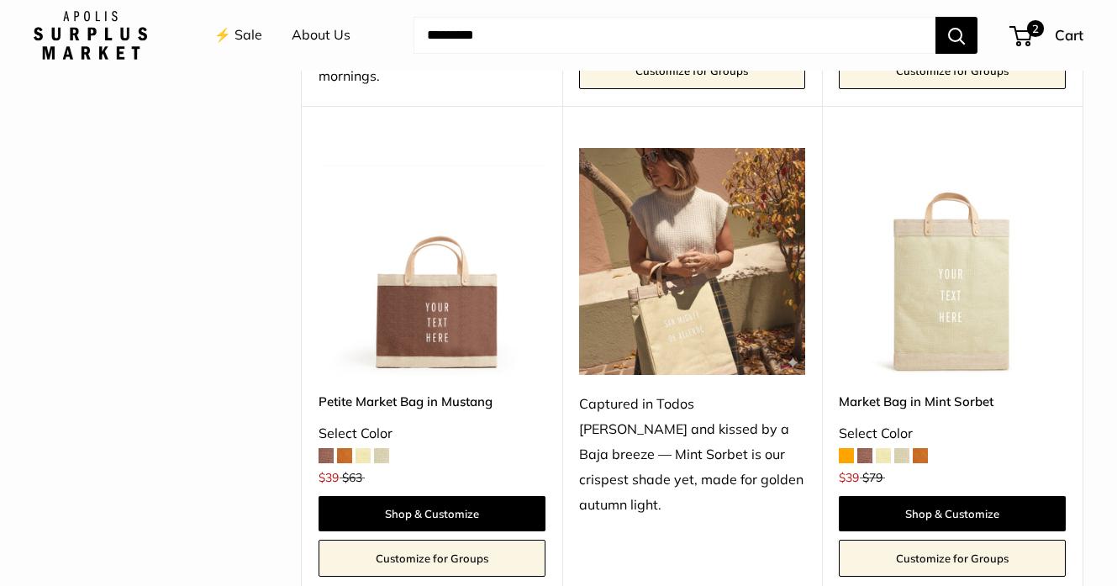
scroll to position [731, 0]
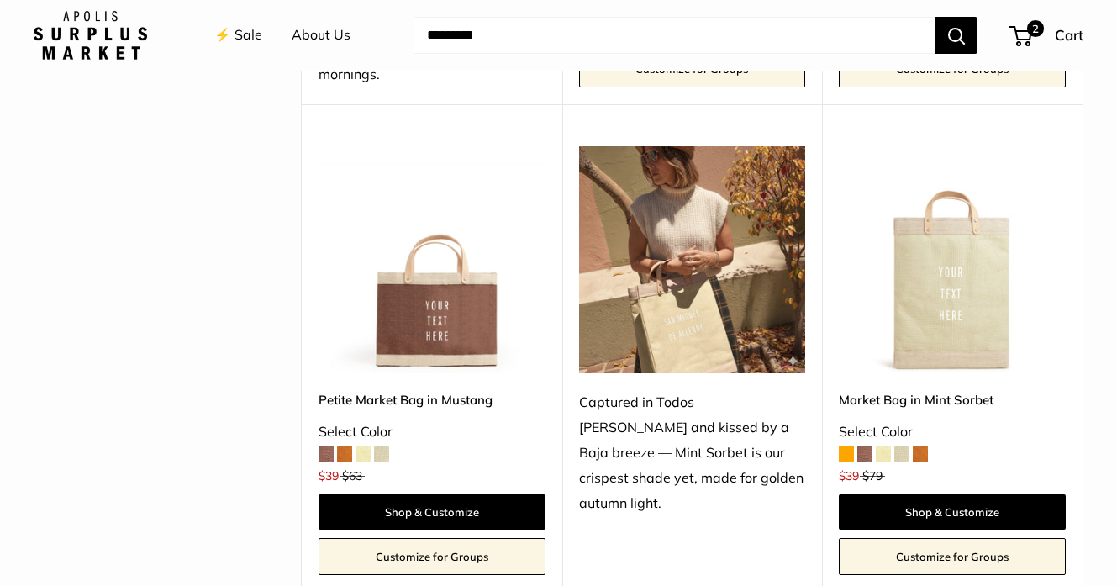
click at [0, 0] on img at bounding box center [0, 0] width 0 height 0
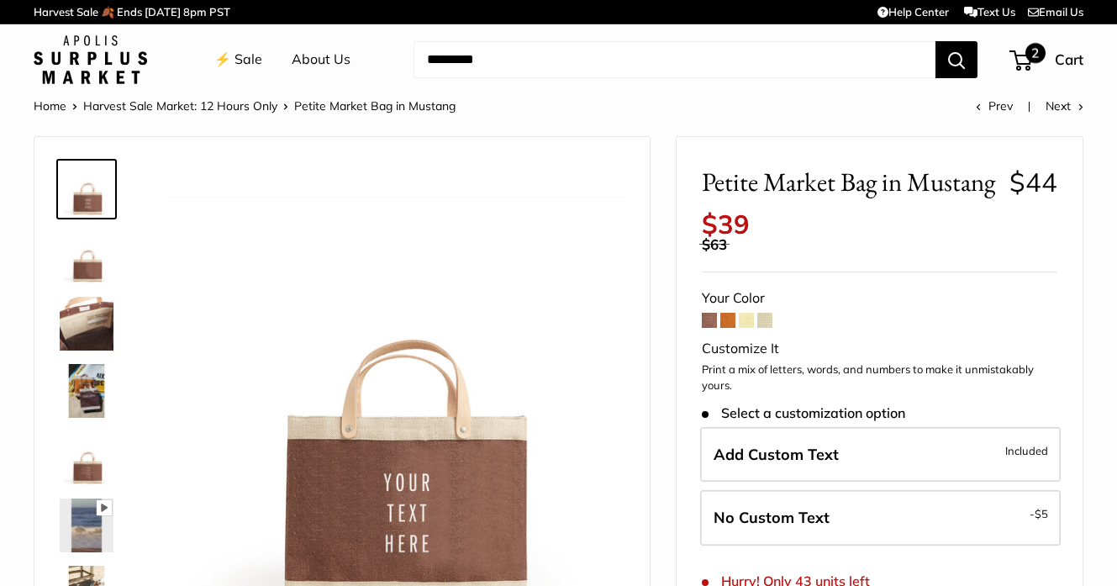
click at [1030, 55] on span "2" at bounding box center [1036, 53] width 20 height 20
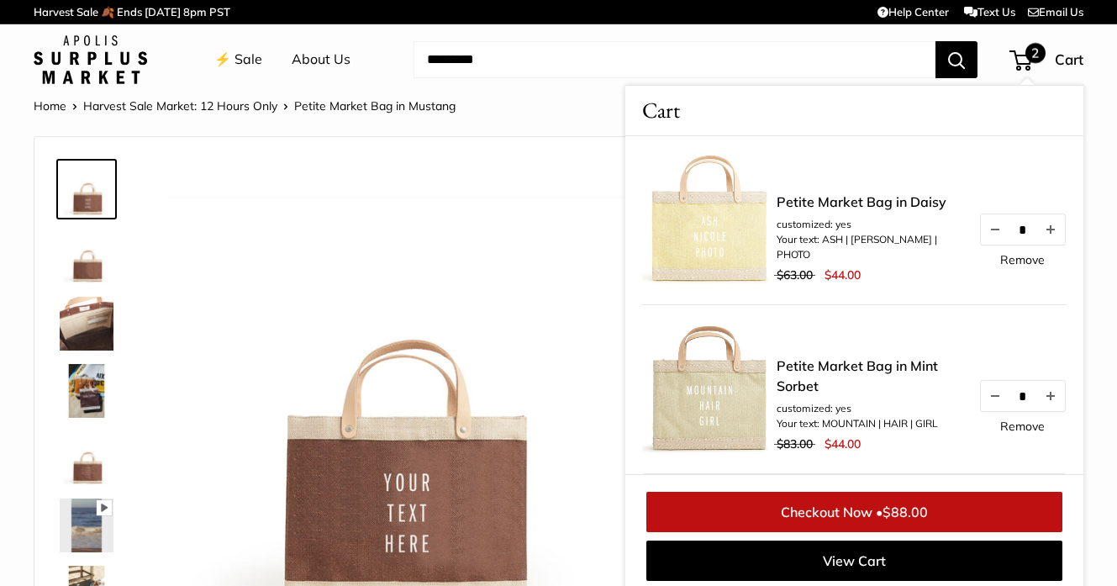
click at [865, 515] on link "Checkout Now • $88.00" at bounding box center [854, 512] width 416 height 40
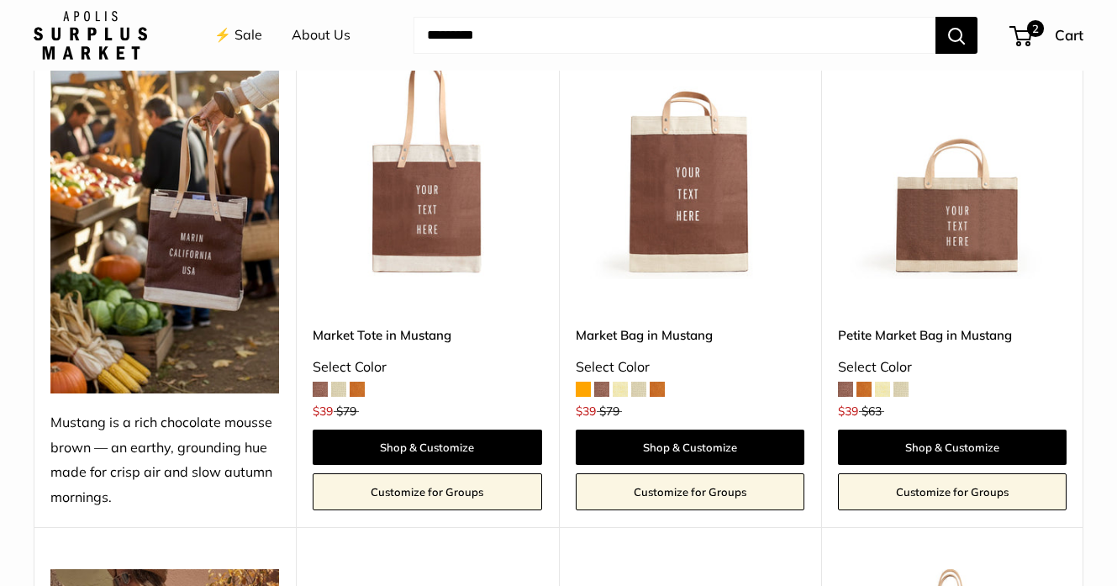
scroll to position [714, 0]
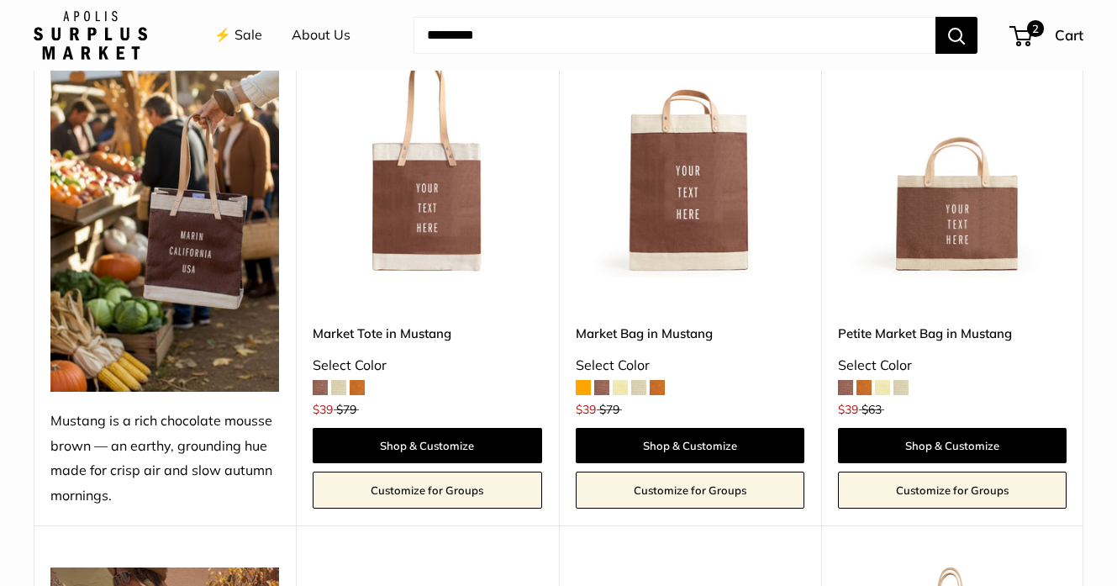
click at [0, 0] on img at bounding box center [0, 0] width 0 height 0
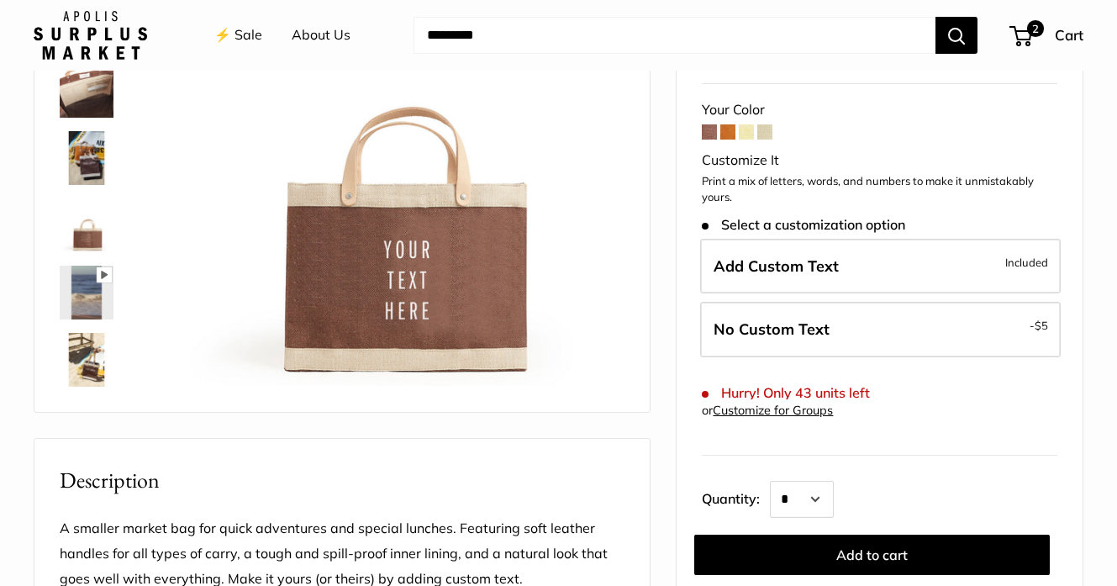
scroll to position [235, 0]
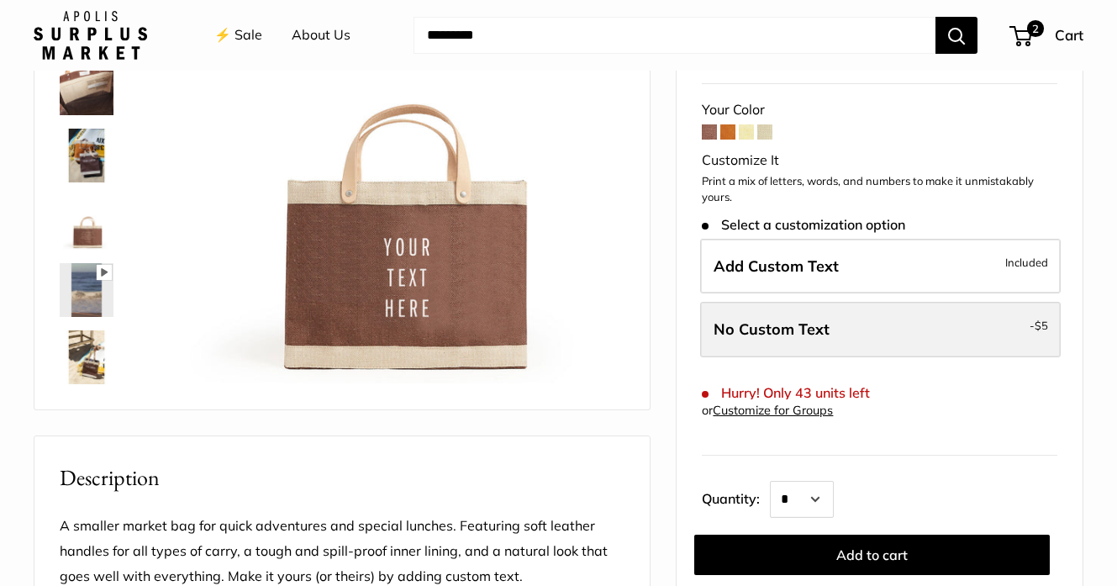
click at [851, 330] on label "No Custom Text - $5" at bounding box center [880, 329] width 361 height 55
click at [782, 339] on span "No Custom Text" at bounding box center [772, 328] width 116 height 19
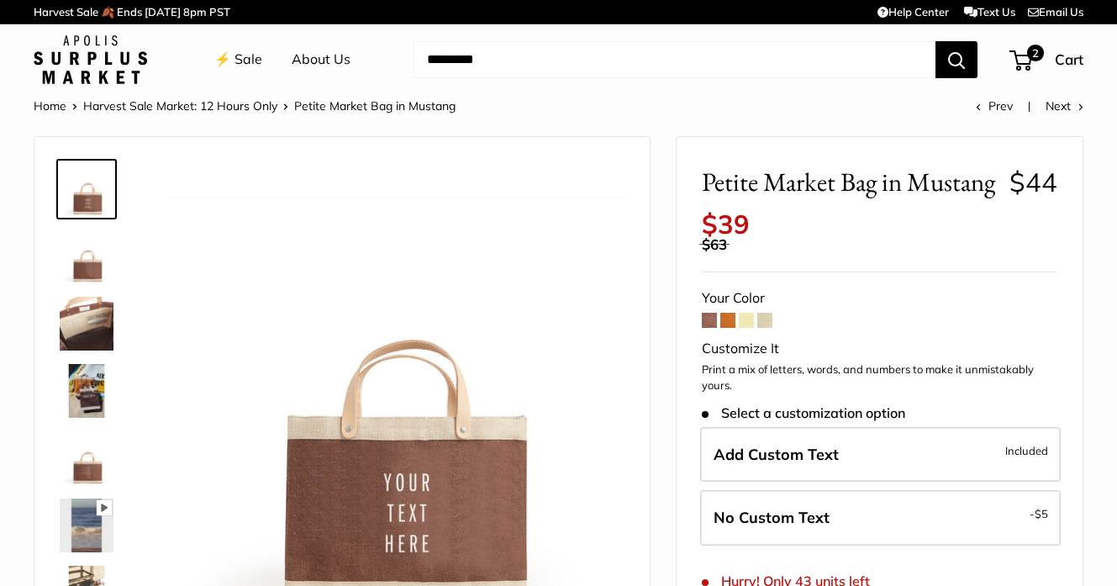
scroll to position [0, 0]
click at [810, 108] on div "Home Harvest Sale Market: 12 Hours Only Petite Market Bag in Mustang Prev Next" at bounding box center [559, 106] width 1050 height 22
click at [729, 328] on span at bounding box center [727, 320] width 15 height 15
click at [66, 67] on img at bounding box center [90, 59] width 113 height 49
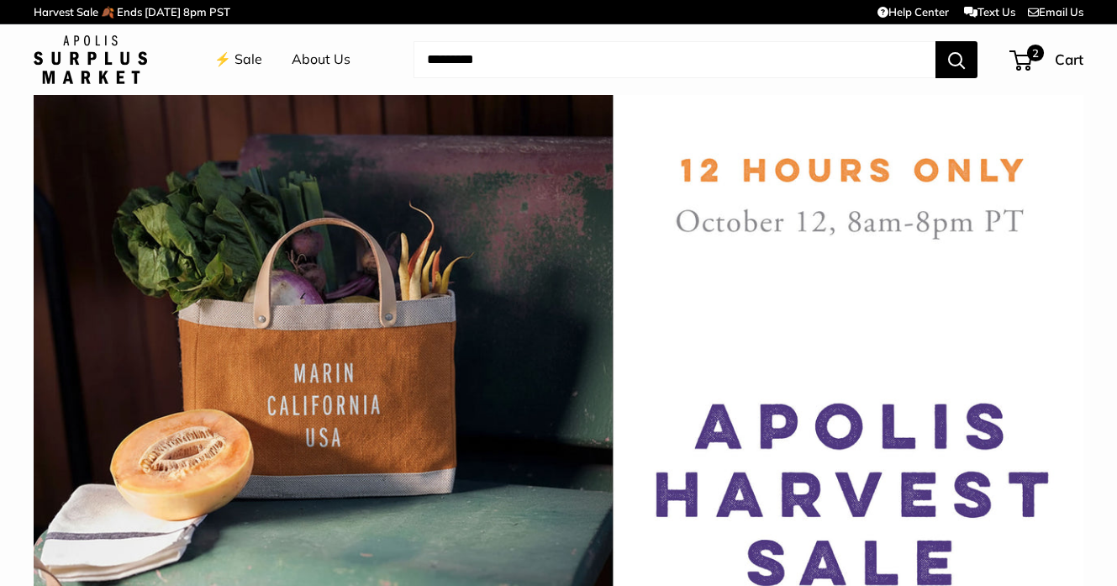
click at [93, 61] on img at bounding box center [90, 59] width 113 height 49
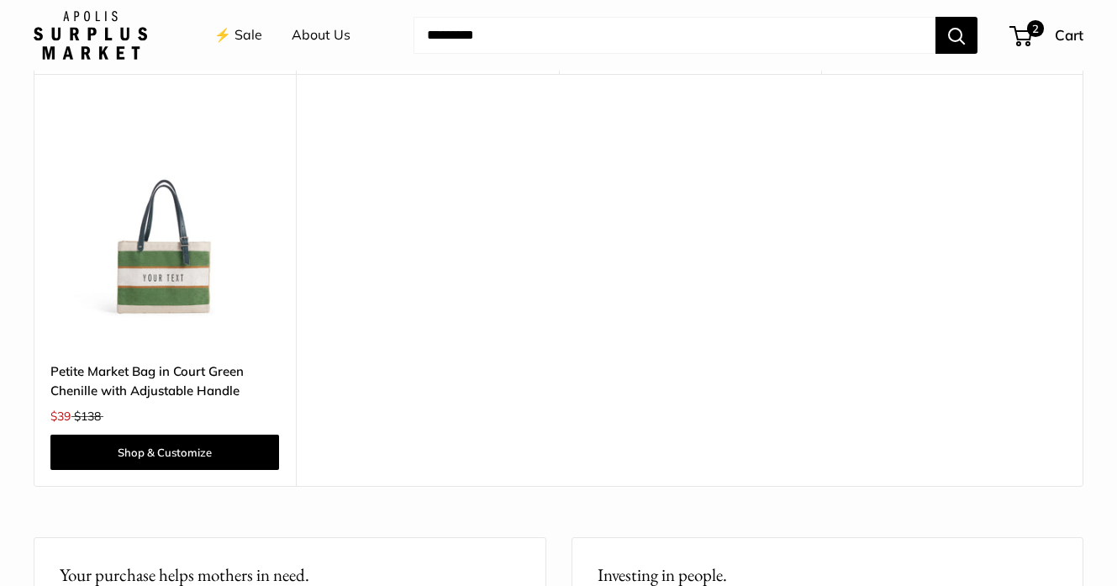
scroll to position [4036, 0]
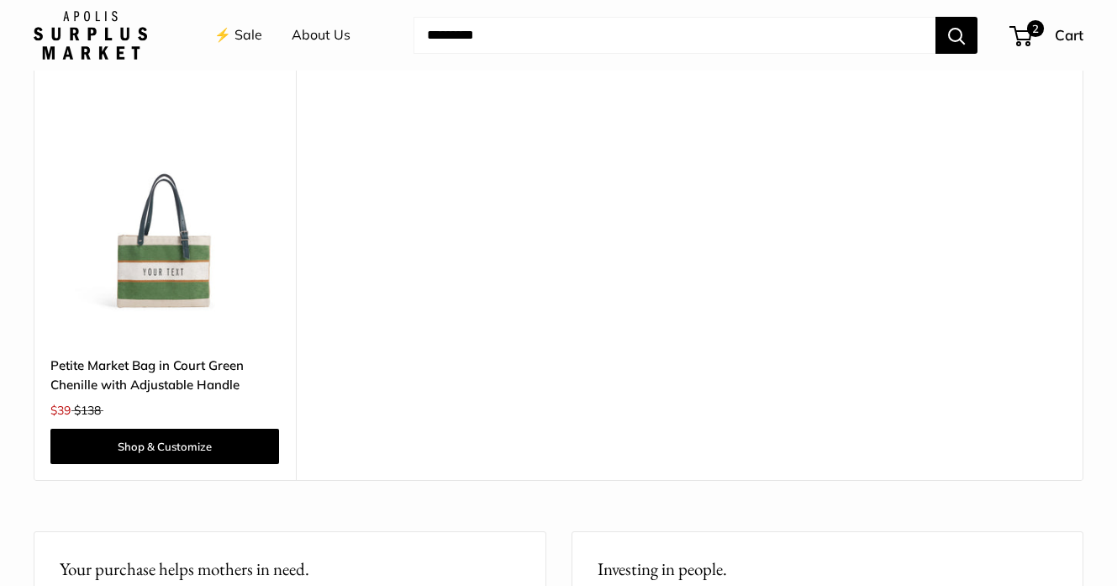
click at [0, 0] on img at bounding box center [0, 0] width 0 height 0
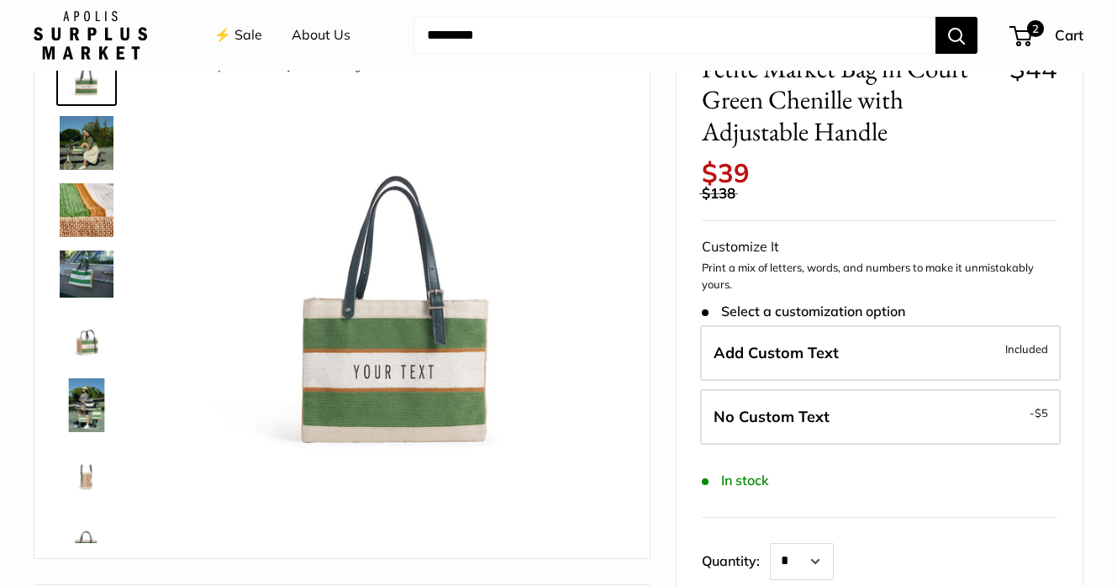
scroll to position [123, 0]
